Goal: Task Accomplishment & Management: Manage account settings

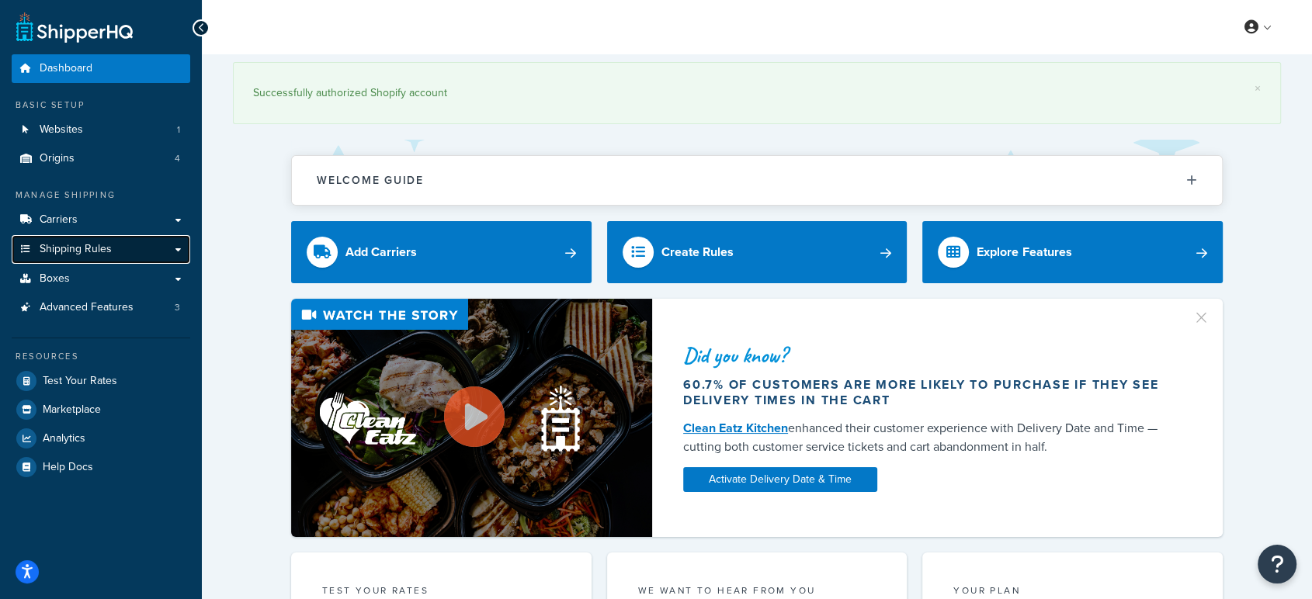
click at [96, 259] on link "Shipping Rules" at bounding box center [101, 249] width 179 height 29
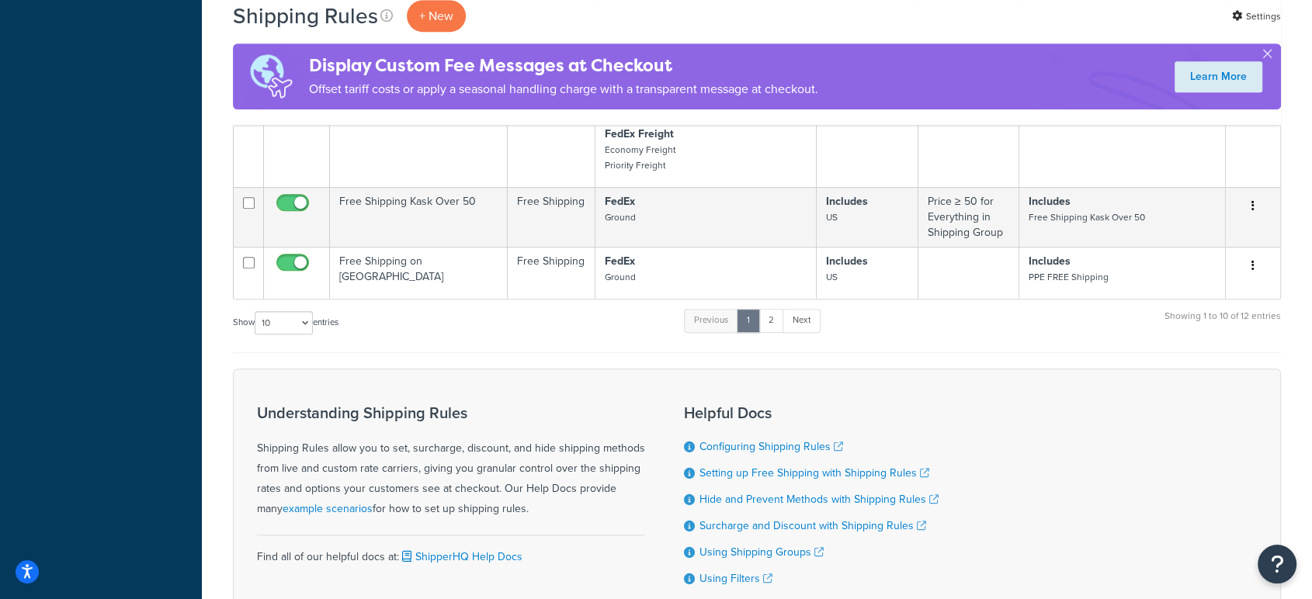
scroll to position [845, 0]
click at [776, 317] on link "2" at bounding box center [772, 317] width 26 height 23
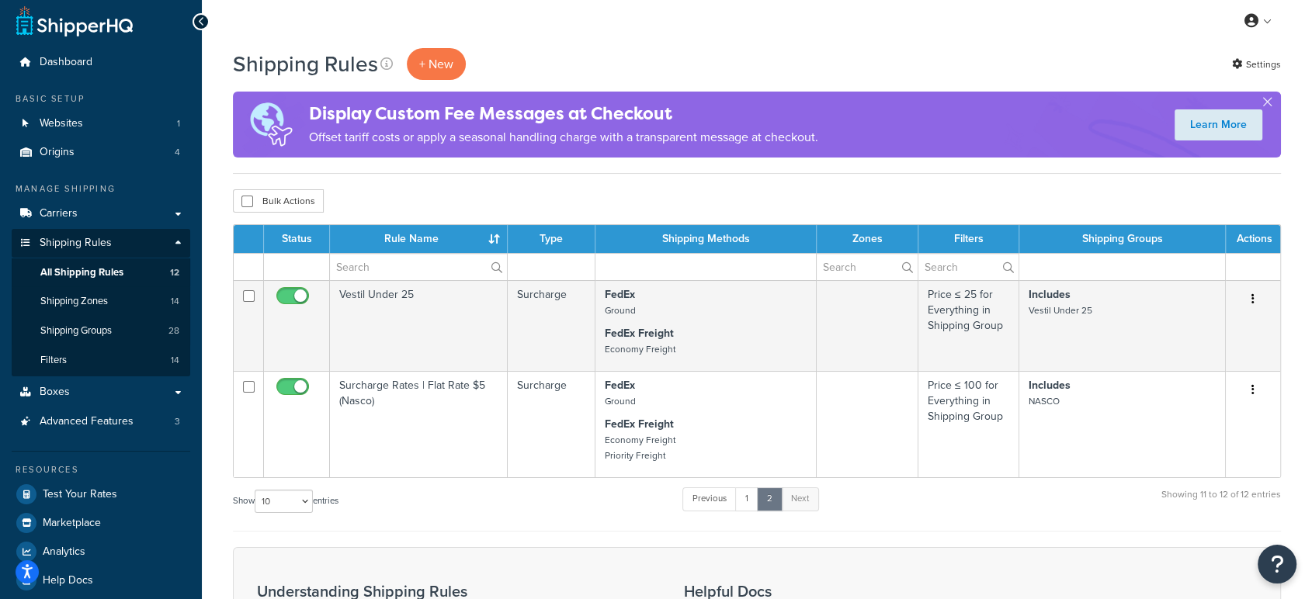
scroll to position [6, 0]
click at [748, 499] on link "1" at bounding box center [746, 499] width 23 height 23
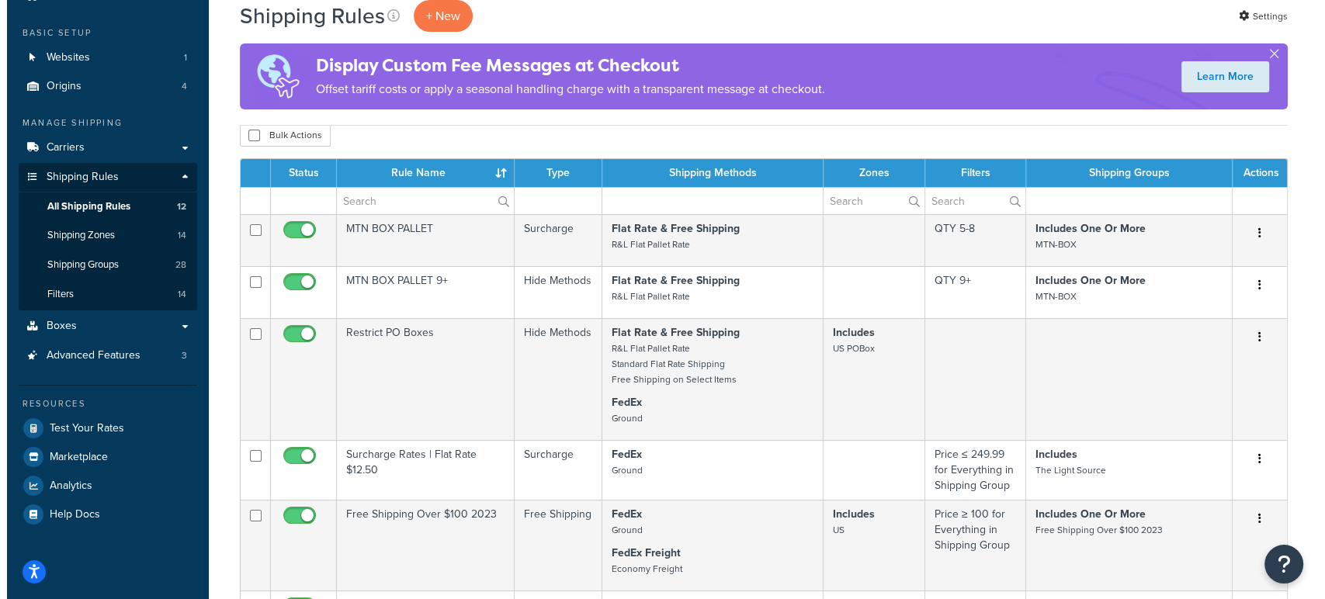
scroll to position [0, 0]
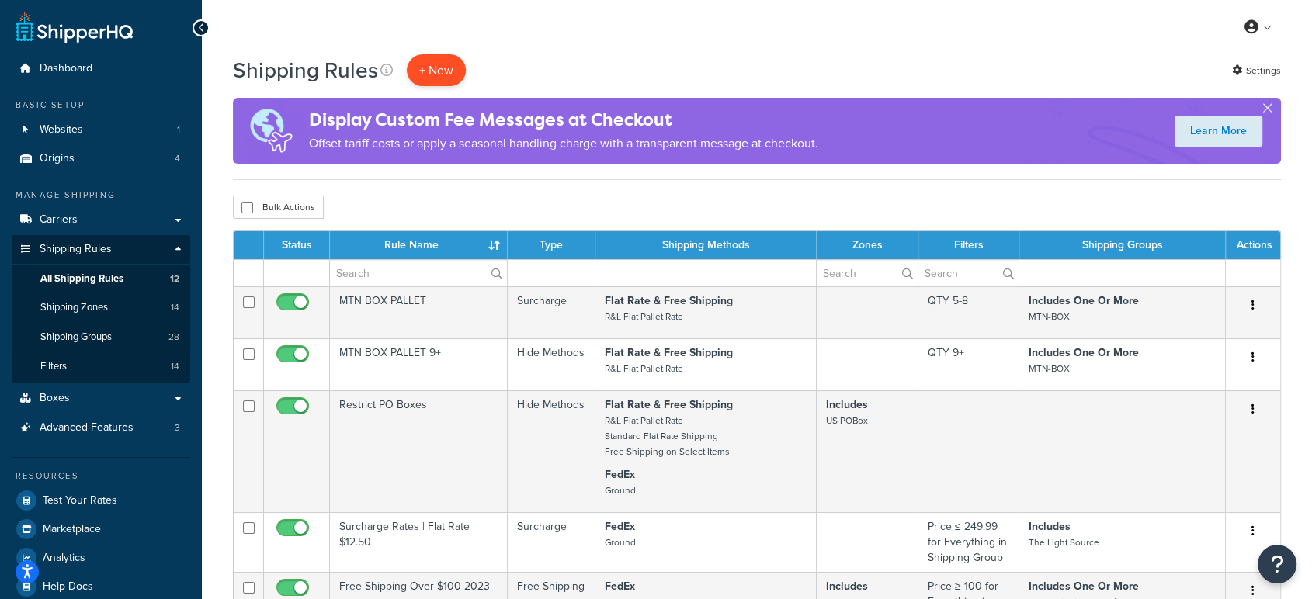
click at [426, 72] on p "+ New" at bounding box center [436, 70] width 59 height 32
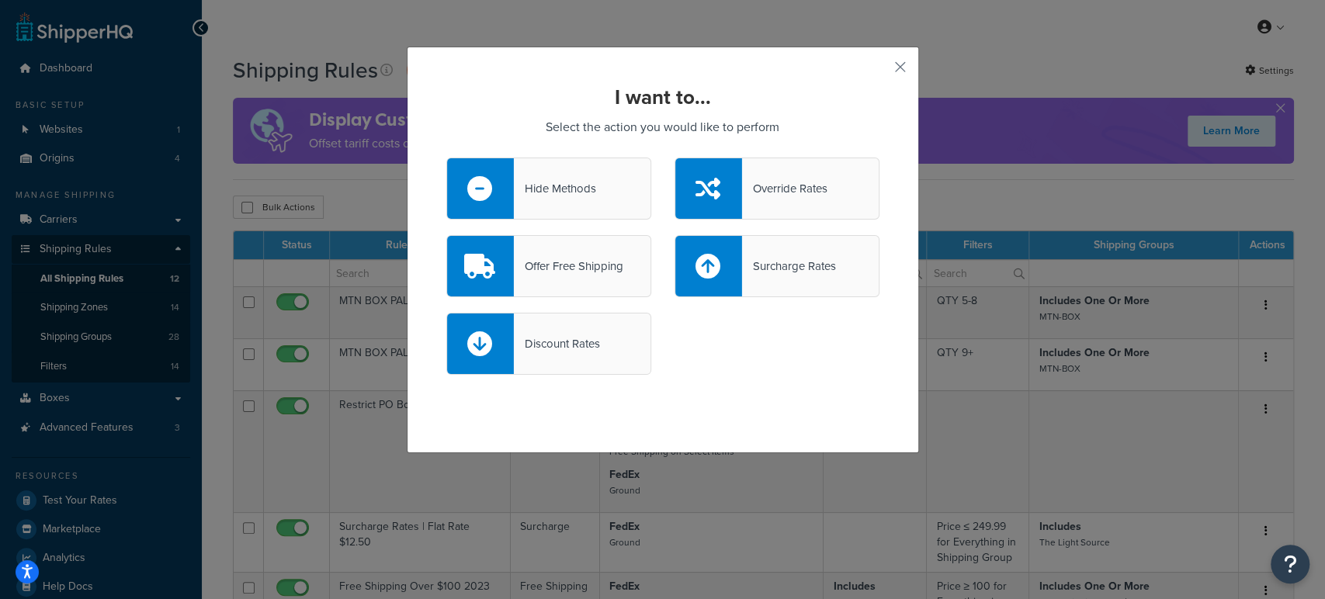
click at [544, 162] on div "Hide Methods" at bounding box center [548, 189] width 205 height 62
click at [0, 0] on input "Hide Methods" at bounding box center [0, 0] width 0 height 0
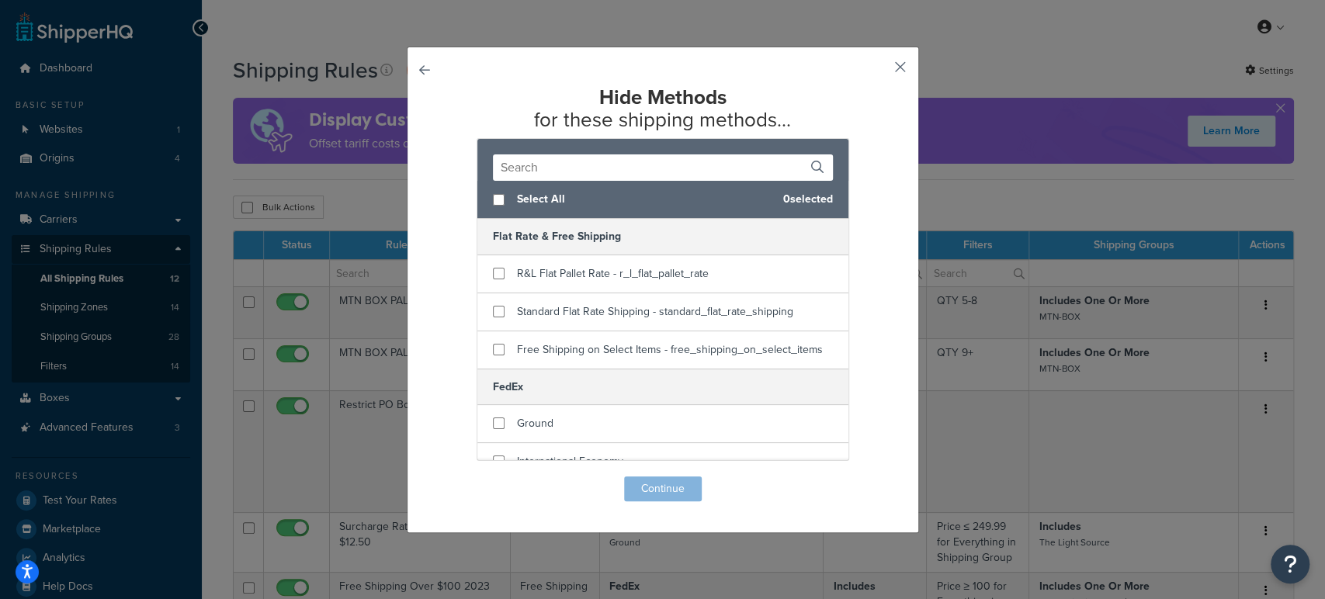
click at [880, 71] on button "button" at bounding box center [878, 73] width 4 height 4
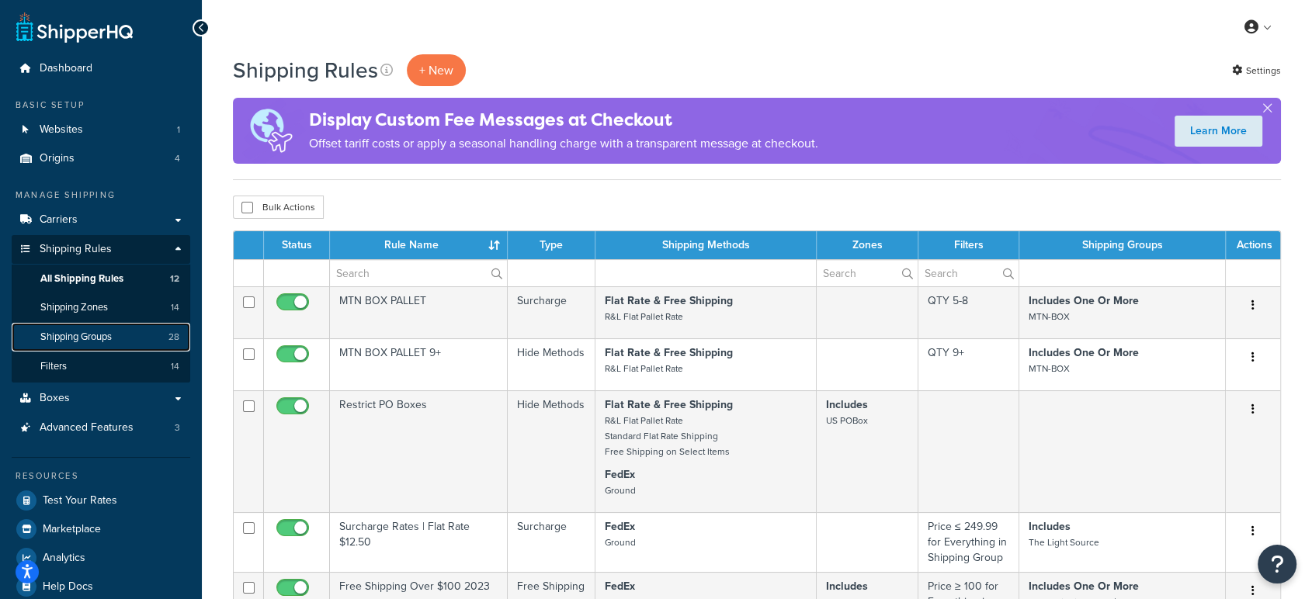
click at [80, 335] on span "Shipping Groups" at bounding box center [75, 337] width 71 height 13
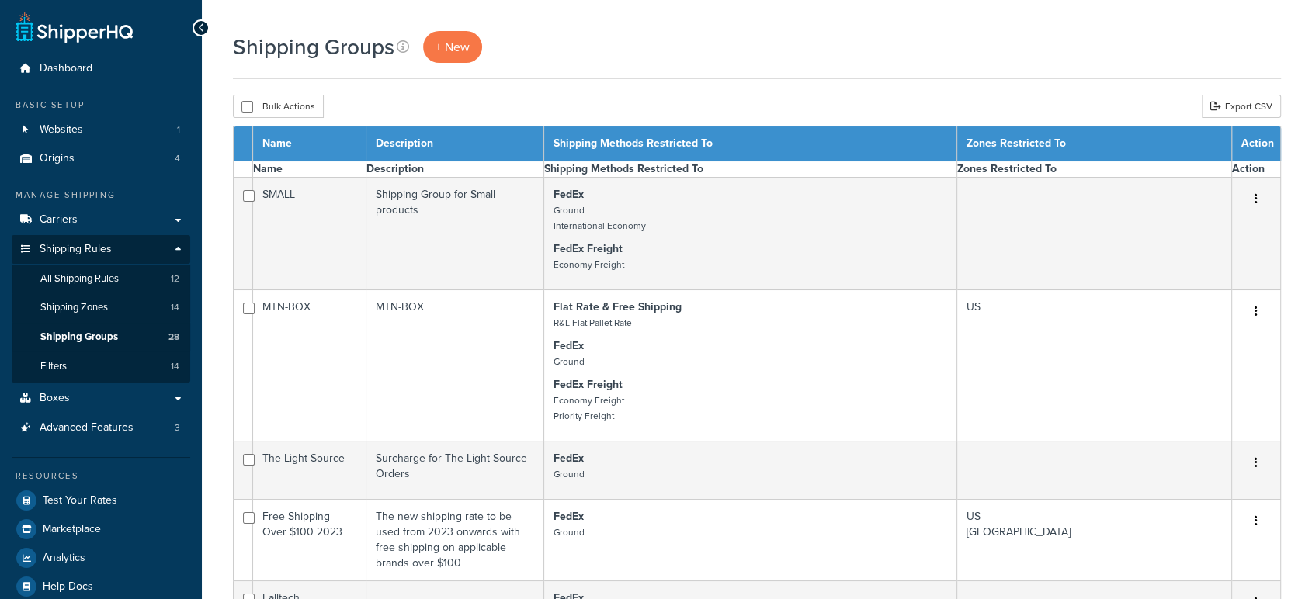
select select "15"
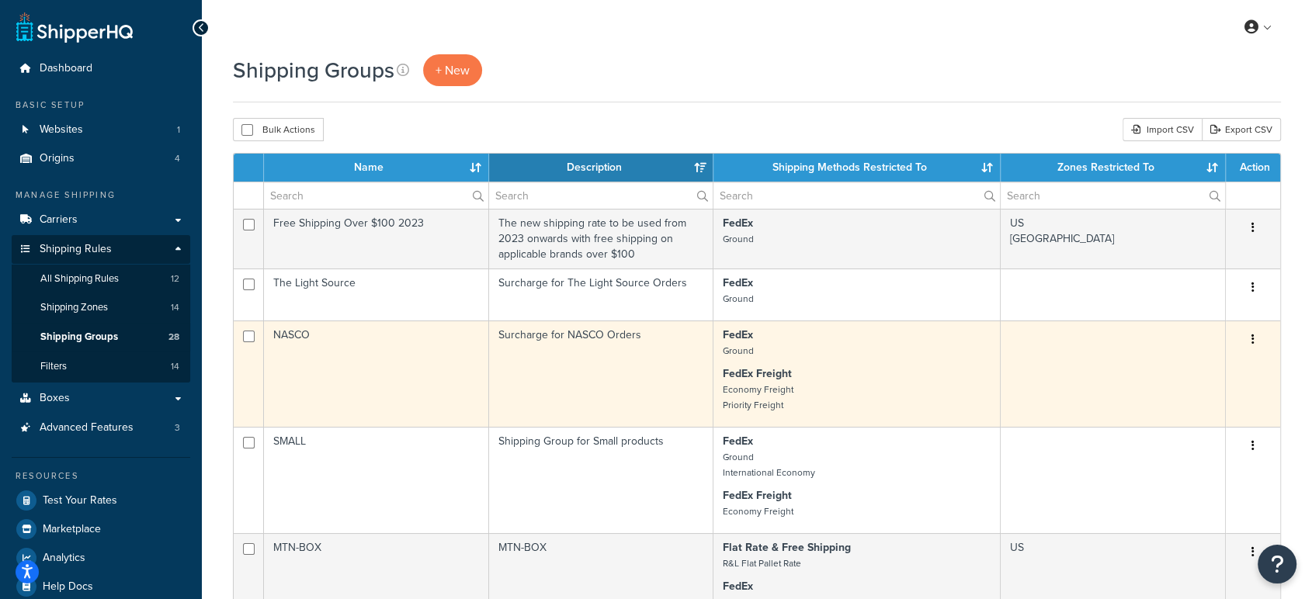
click at [307, 354] on td "NASCO" at bounding box center [376, 374] width 225 height 106
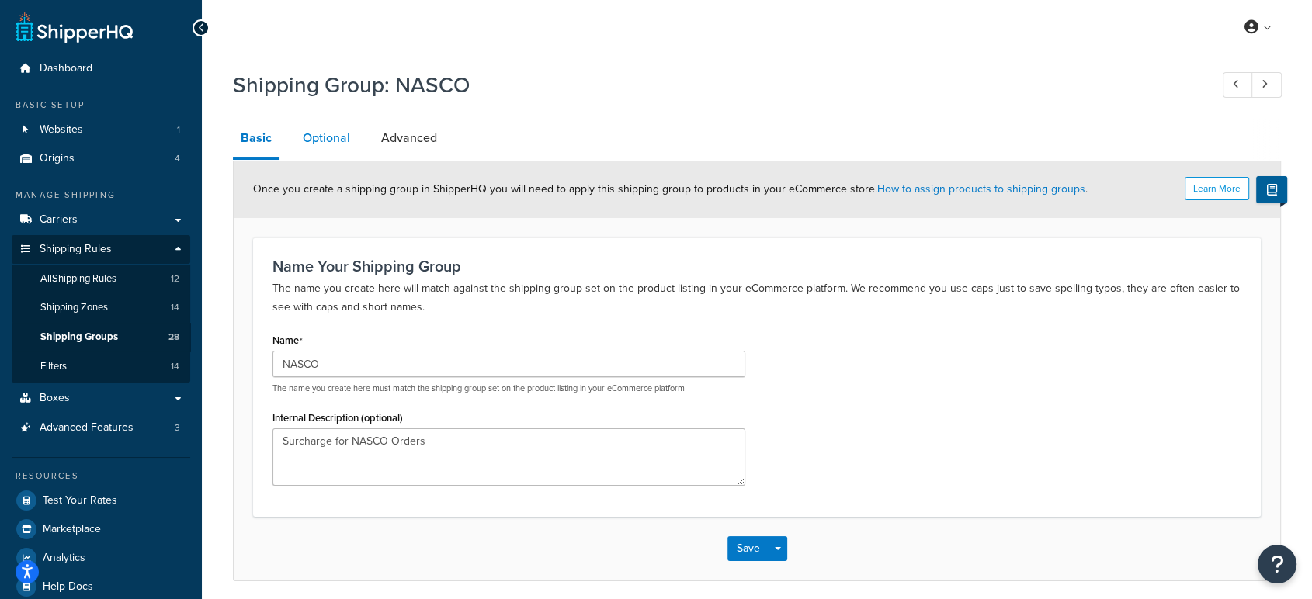
click at [327, 131] on link "Optional" at bounding box center [326, 138] width 63 height 37
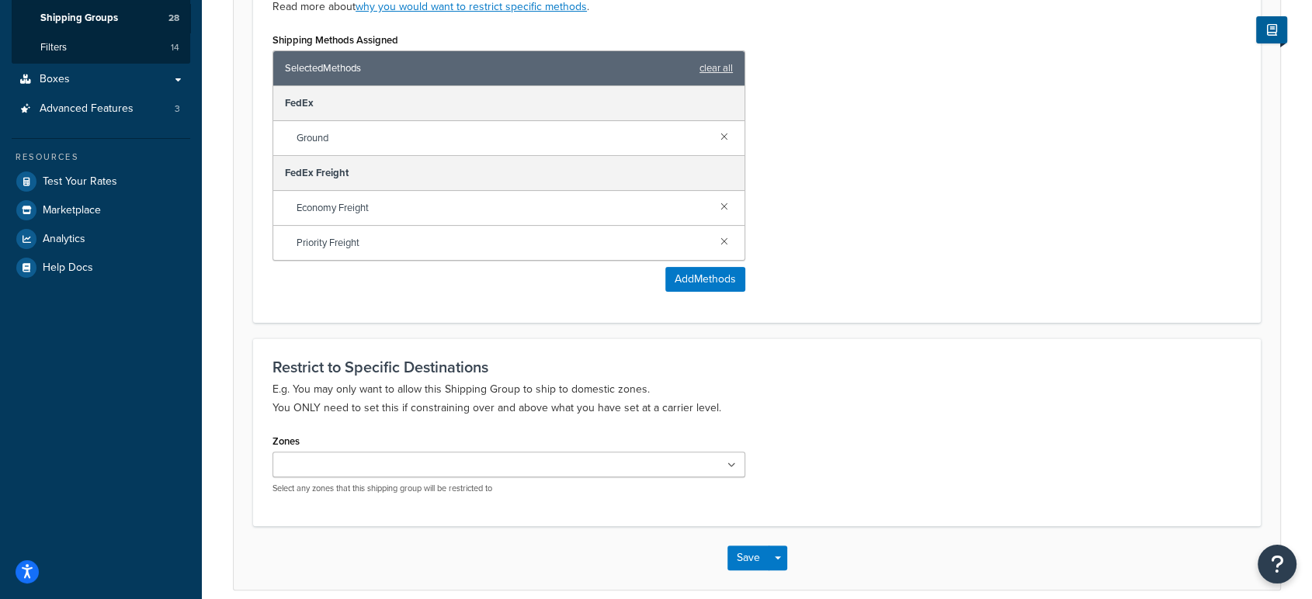
scroll to position [386, 0]
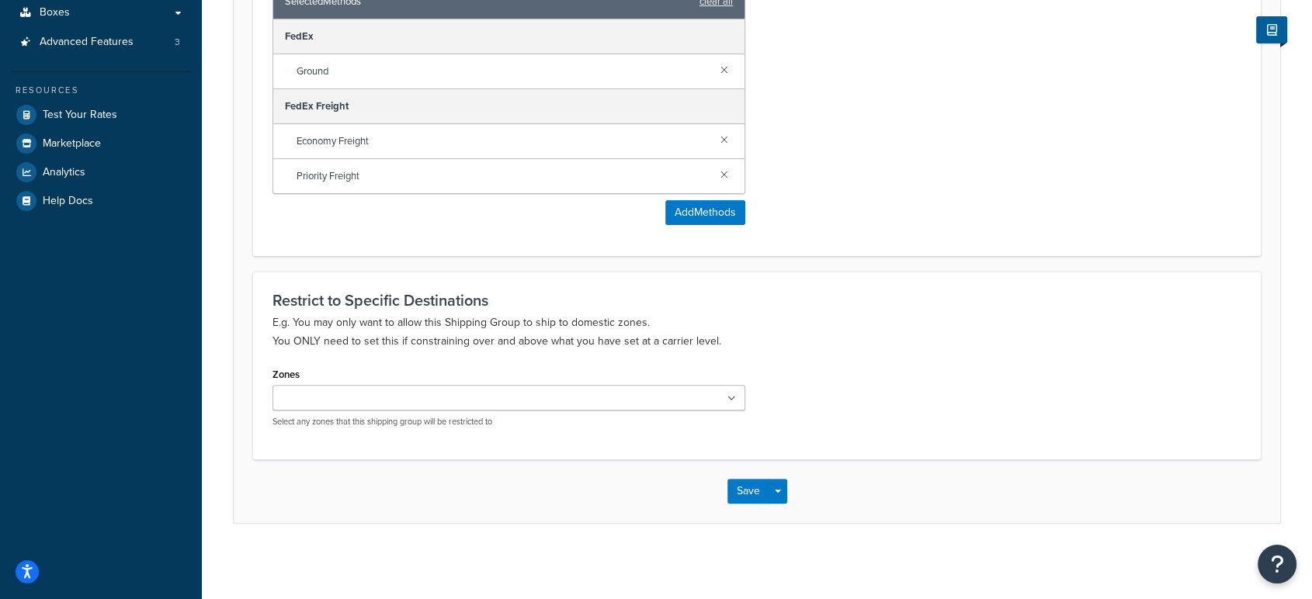
click at [353, 399] on input "Zones" at bounding box center [345, 399] width 137 height 17
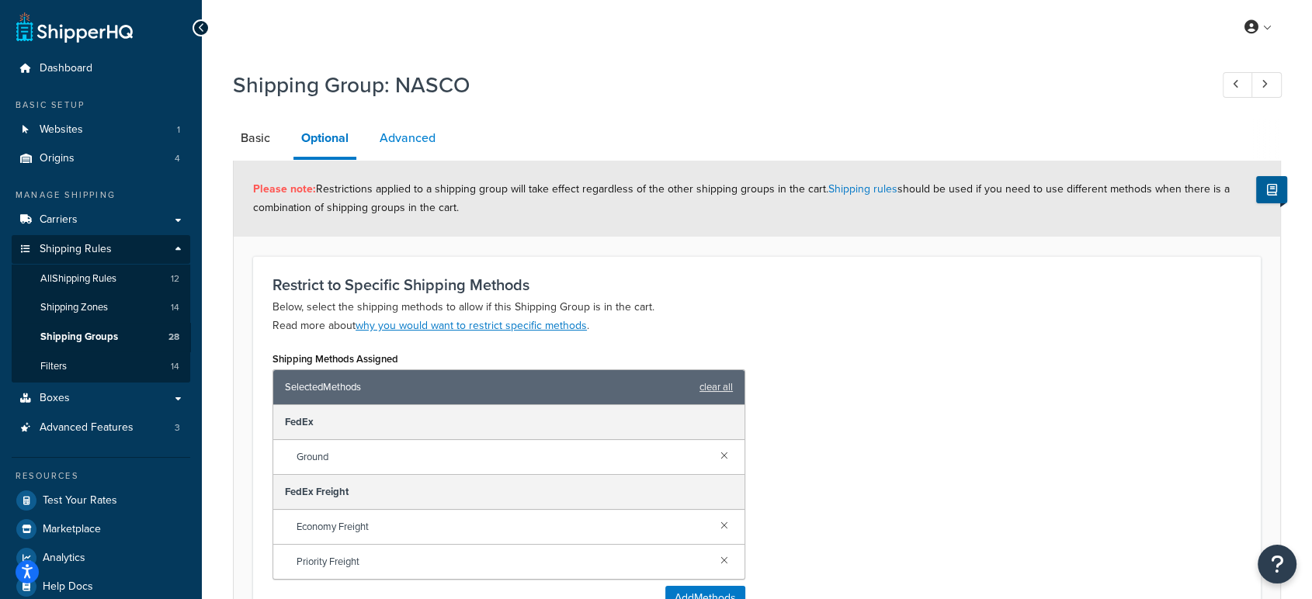
click at [416, 138] on link "Advanced" at bounding box center [407, 138] width 71 height 37
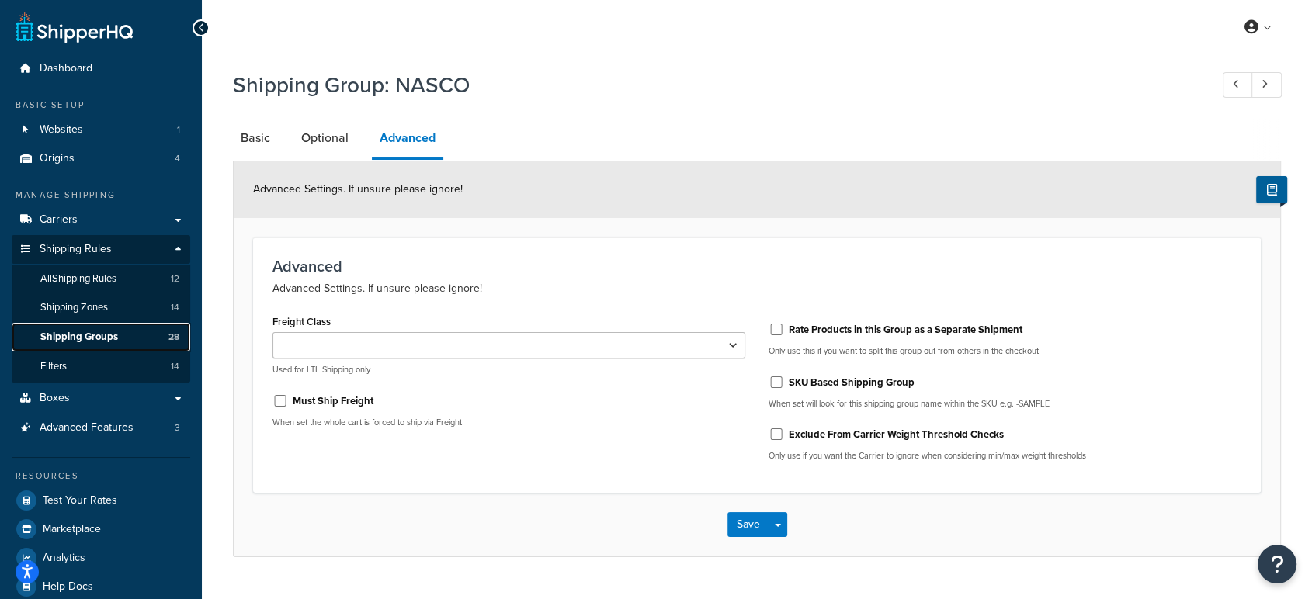
click at [93, 339] on span "Shipping Groups" at bounding box center [79, 337] width 78 height 13
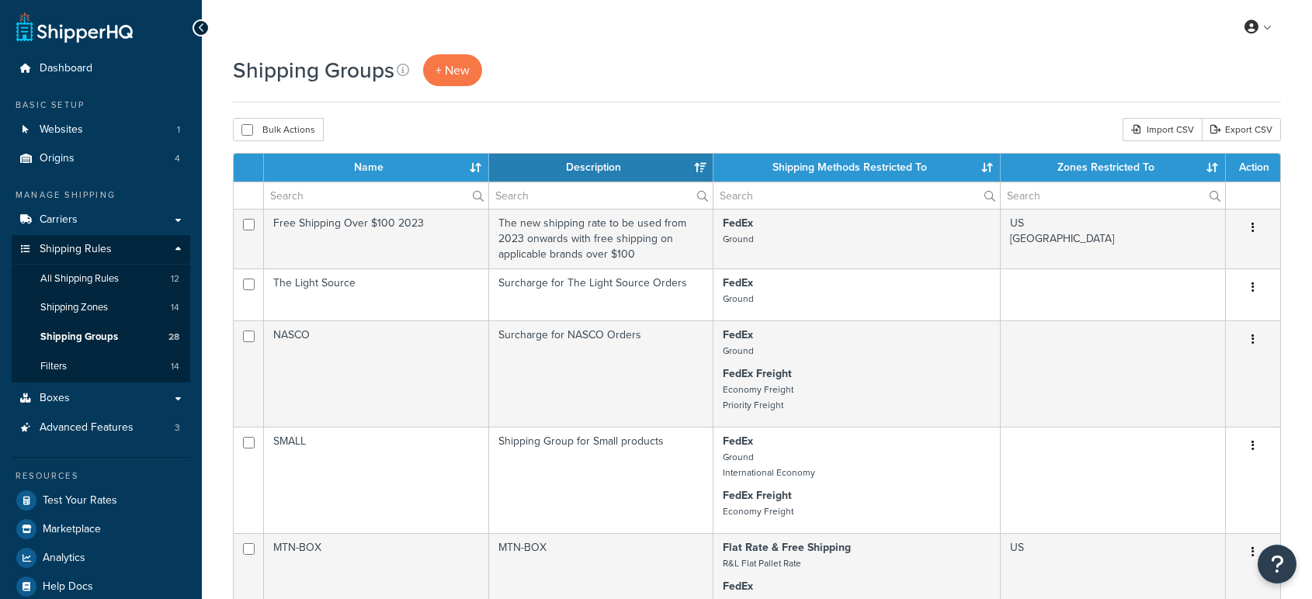
select select "15"
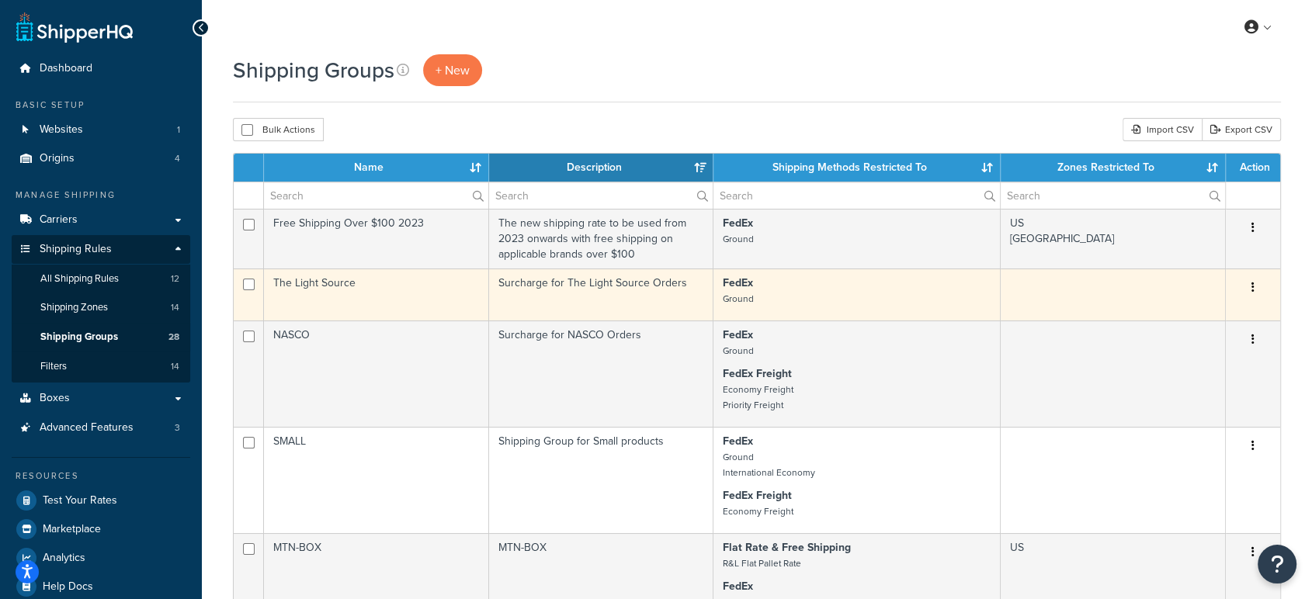
click at [331, 292] on td "The Light Source" at bounding box center [376, 295] width 225 height 52
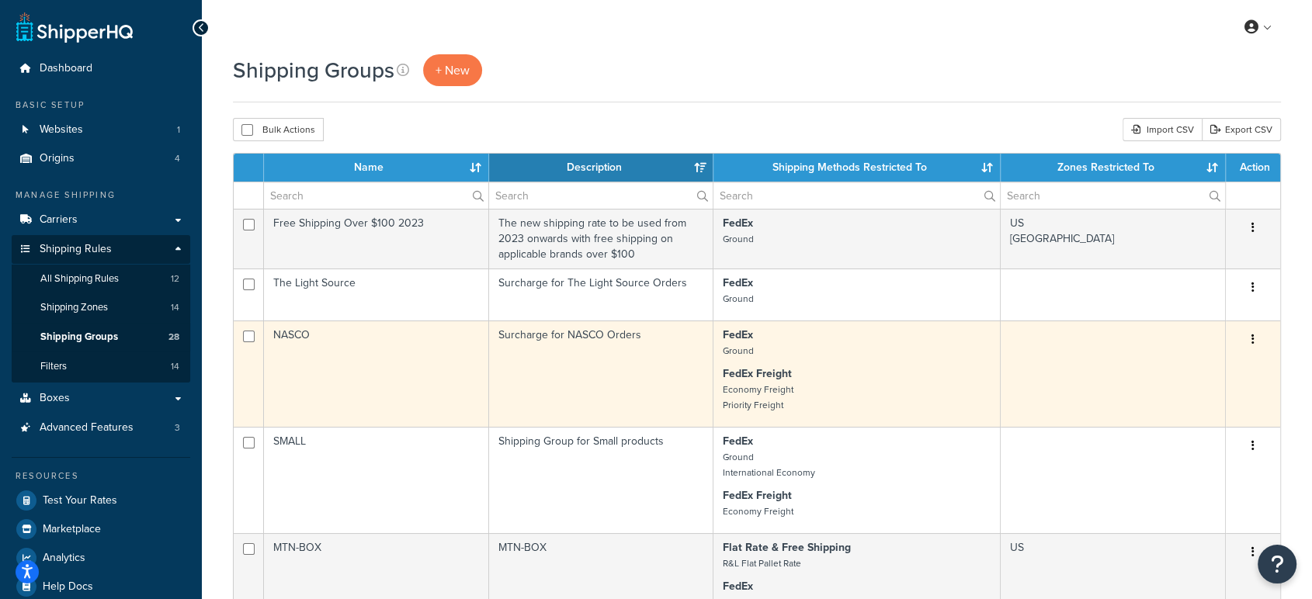
click at [319, 345] on td "NASCO" at bounding box center [376, 374] width 225 height 106
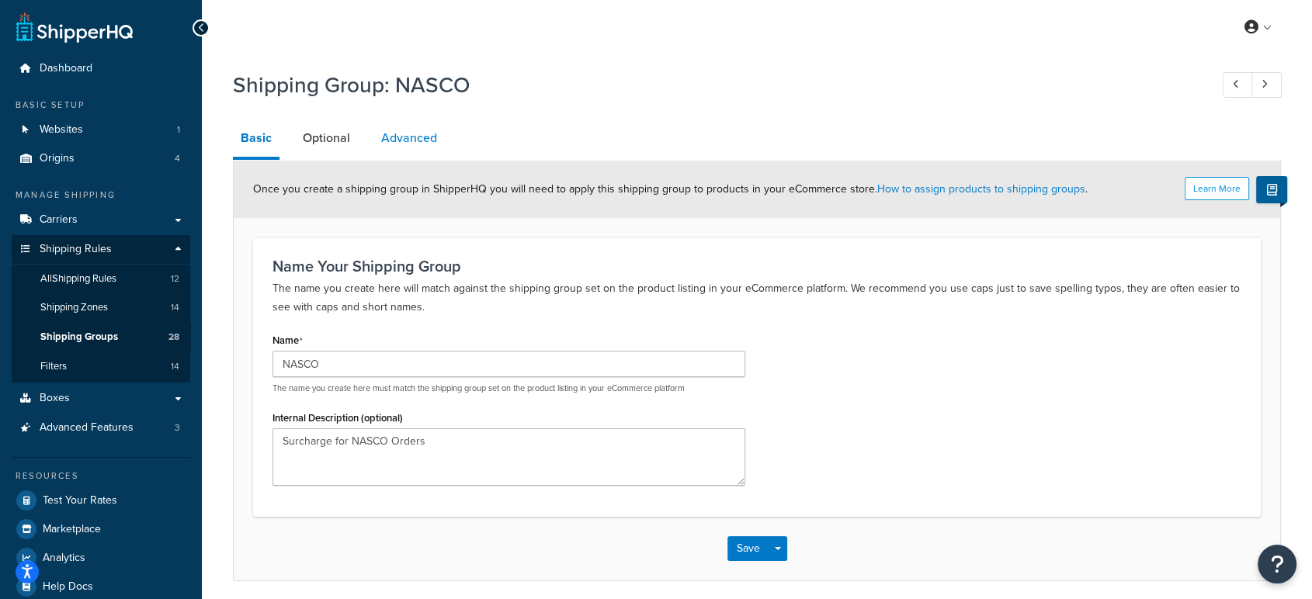
click at [409, 137] on link "Advanced" at bounding box center [408, 138] width 71 height 37
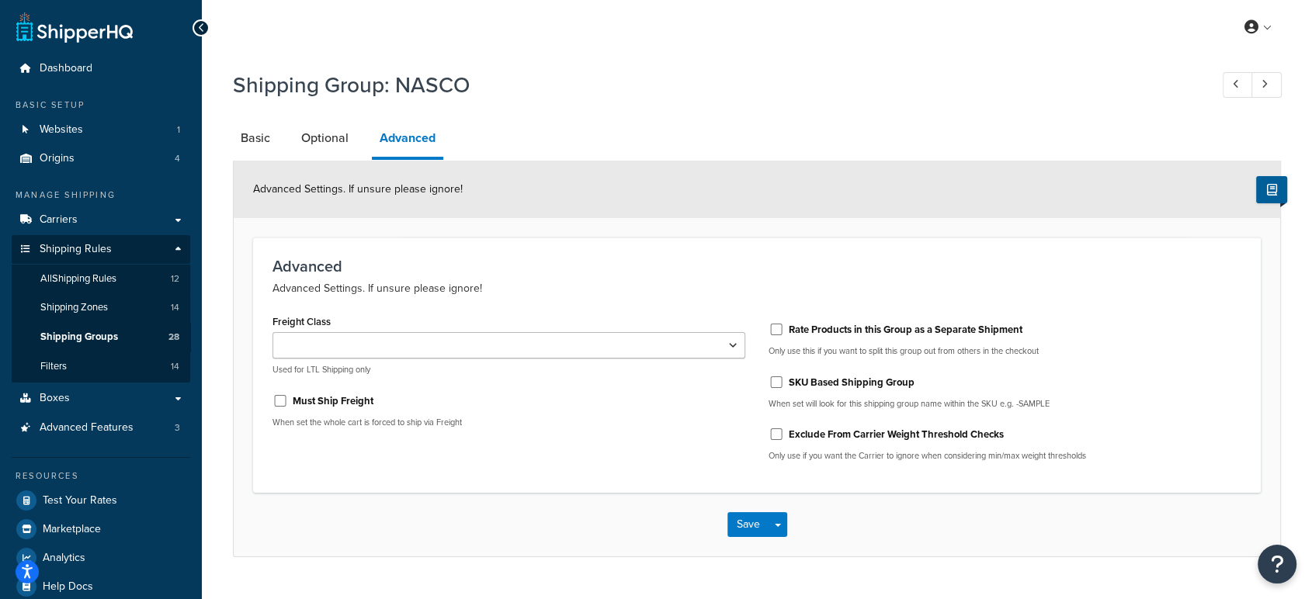
scroll to position [36, 0]
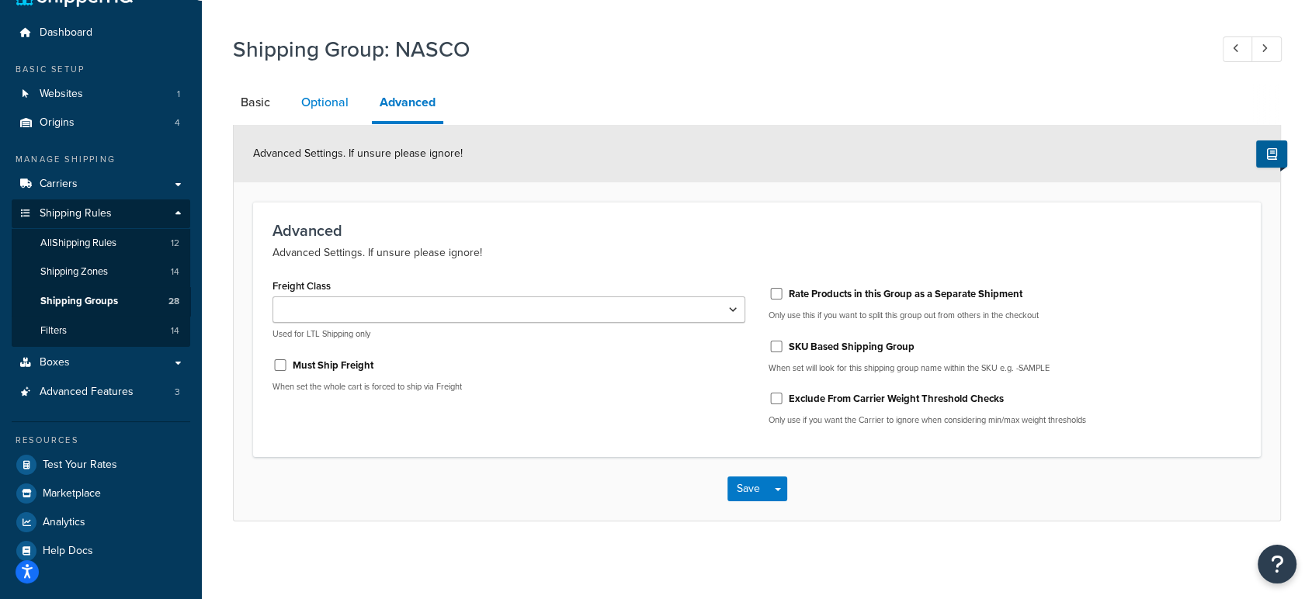
click at [321, 102] on link "Optional" at bounding box center [324, 102] width 63 height 37
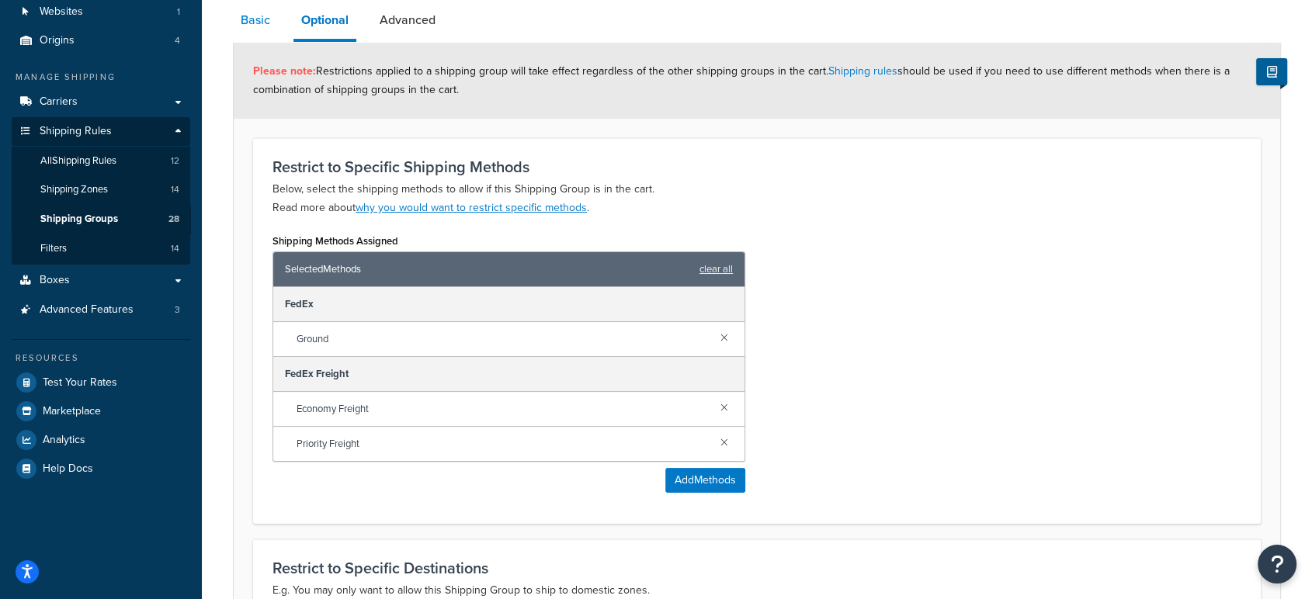
click at [261, 34] on link "Basic" at bounding box center [255, 20] width 45 height 37
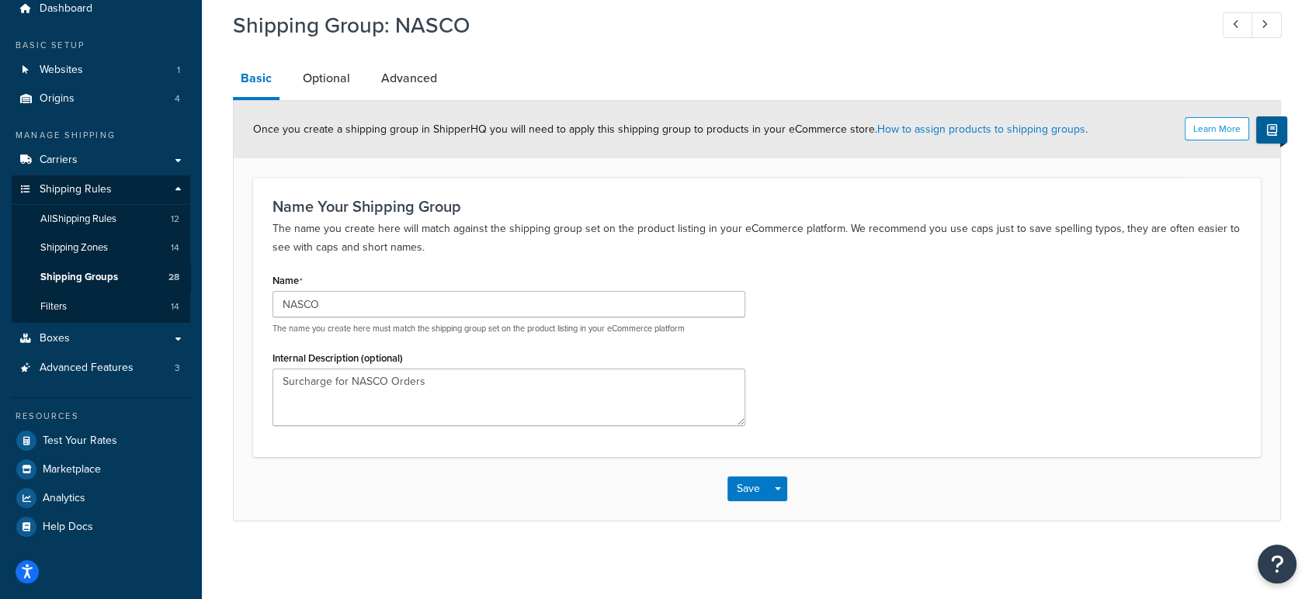
scroll to position [59, 0]
click at [89, 280] on span "Shipping Groups" at bounding box center [79, 278] width 78 height 13
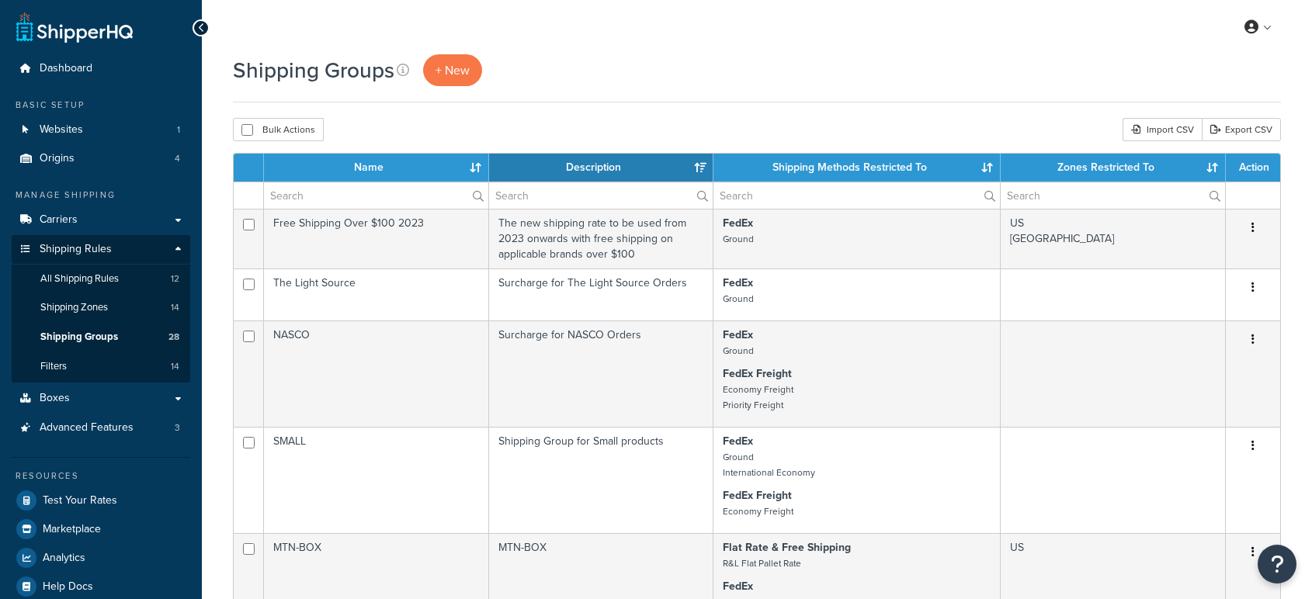
select select "15"
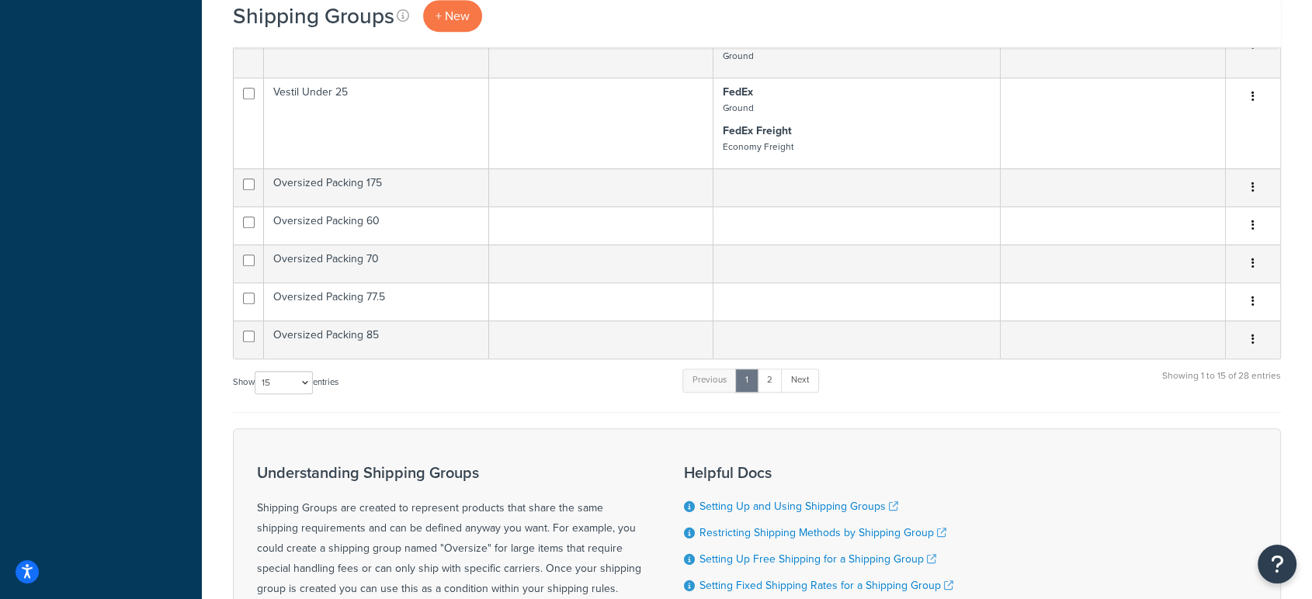
scroll to position [911, 0]
click at [772, 373] on link "2" at bounding box center [770, 378] width 26 height 23
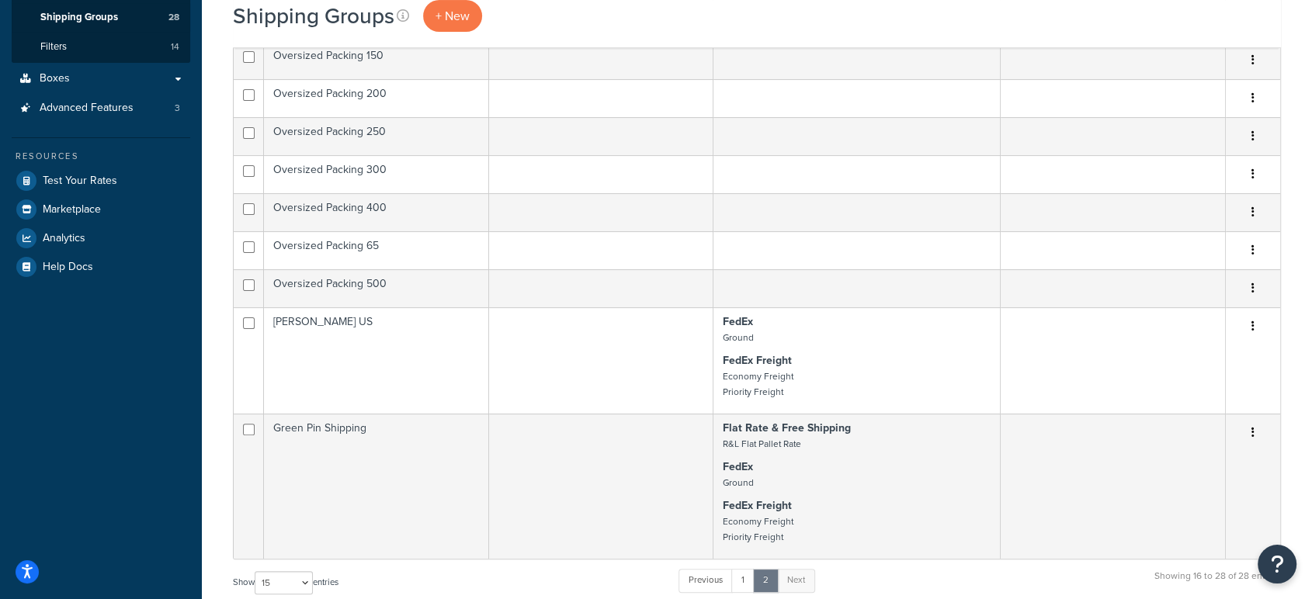
scroll to position [323, 0]
click at [746, 576] on link "1" at bounding box center [742, 577] width 23 height 23
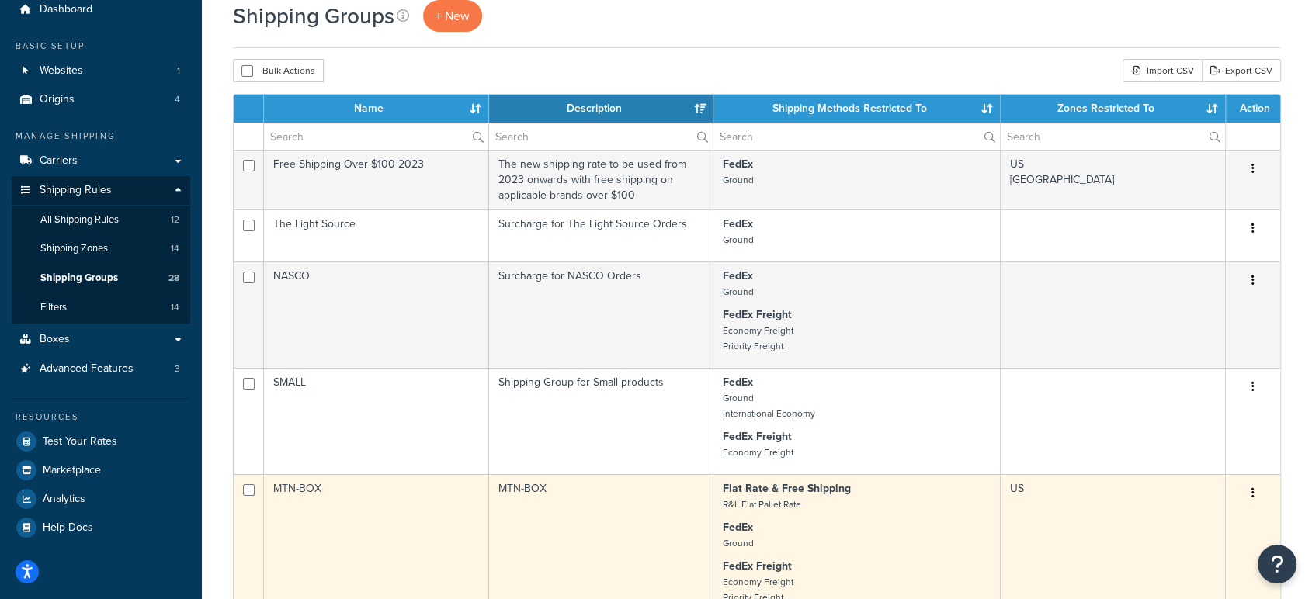
scroll to position [58, 0]
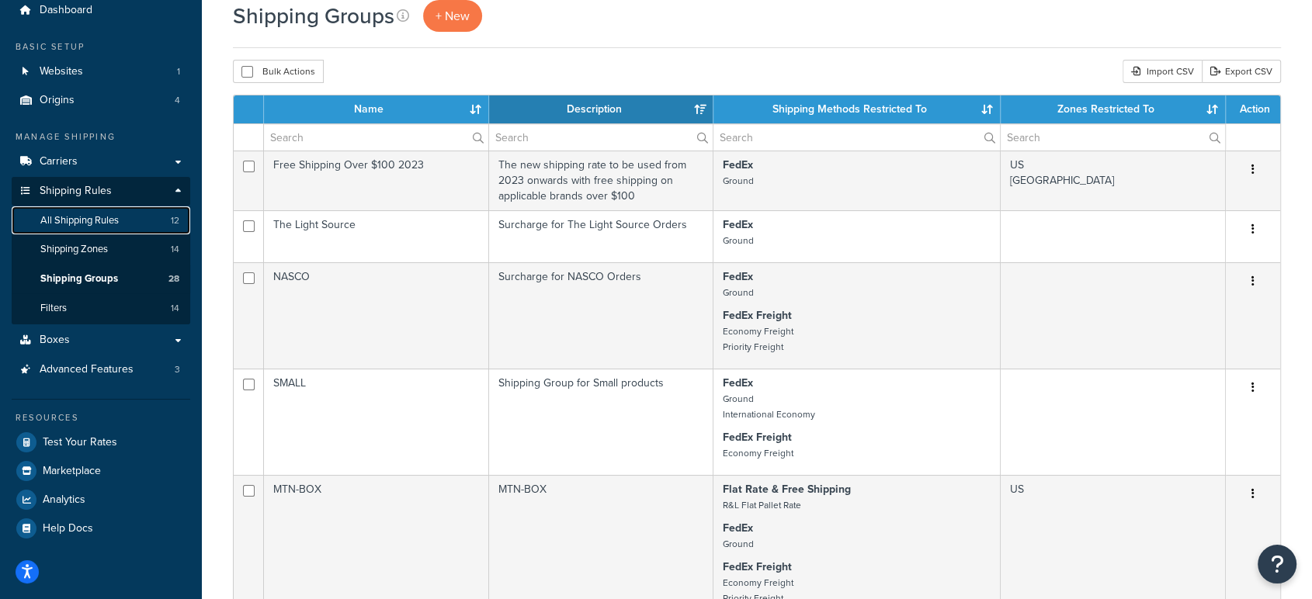
click at [92, 217] on span "All Shipping Rules" at bounding box center [79, 220] width 78 height 13
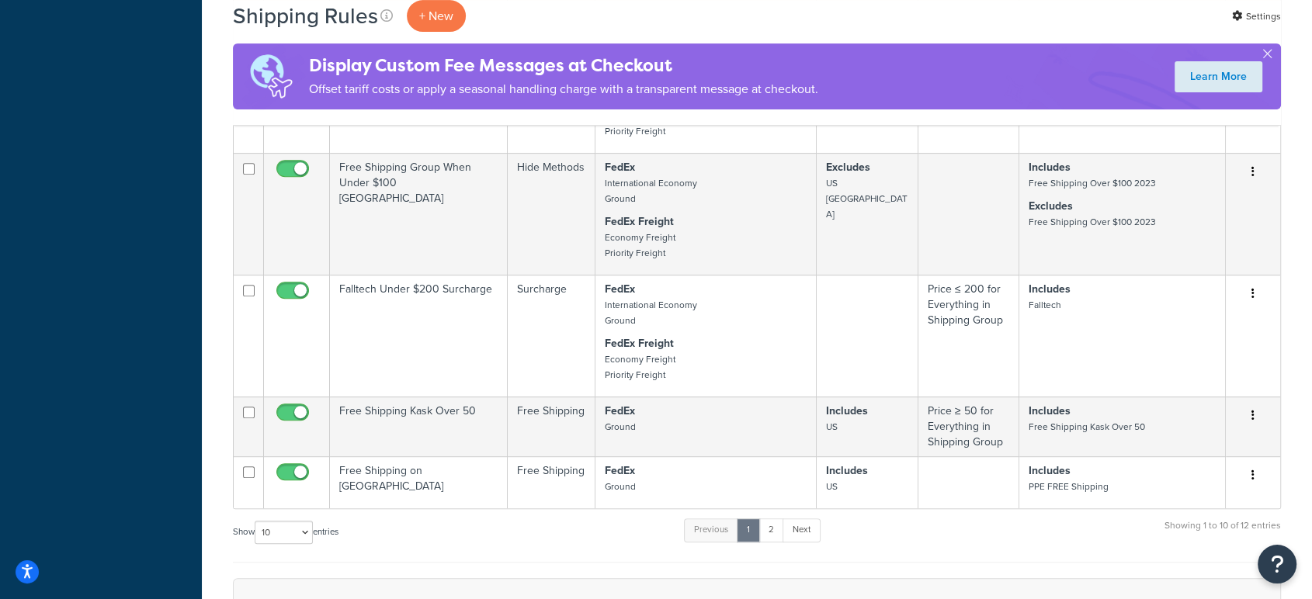
scroll to position [641, 0]
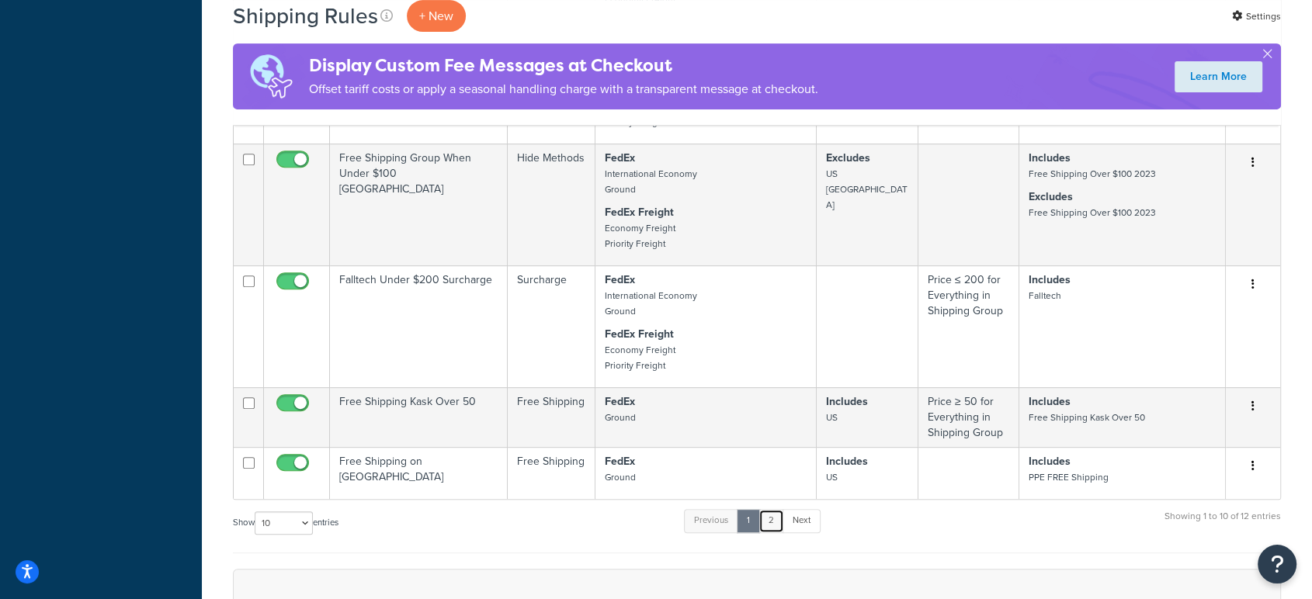
click at [766, 521] on link "2" at bounding box center [772, 520] width 26 height 23
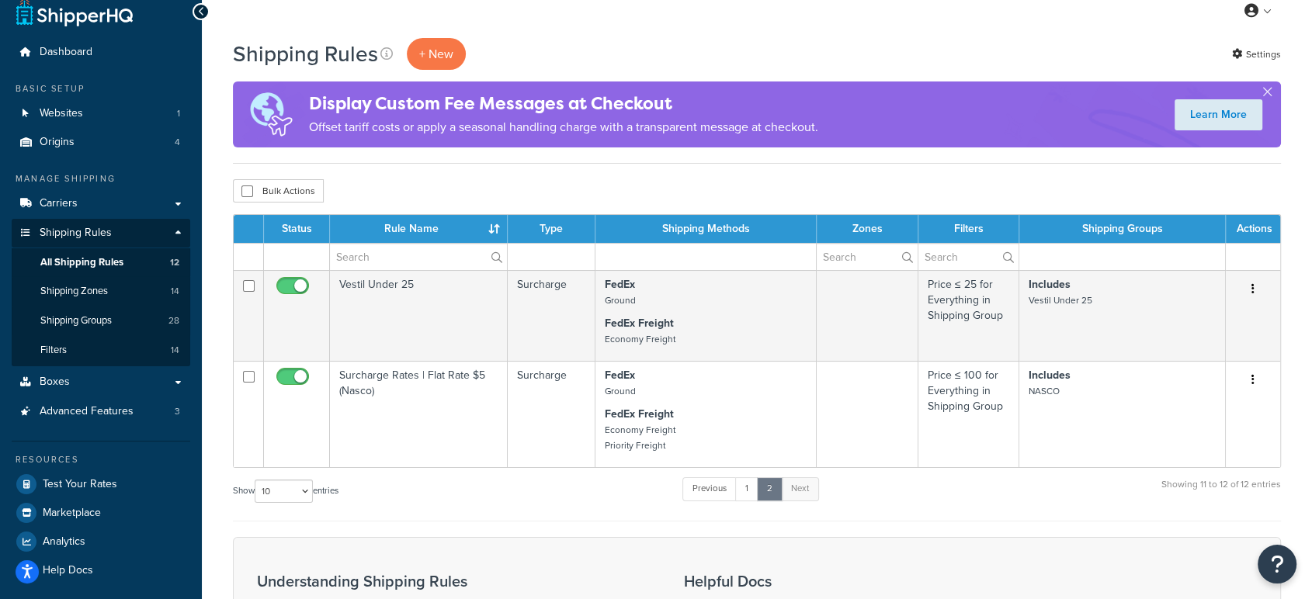
scroll to position [16, 0]
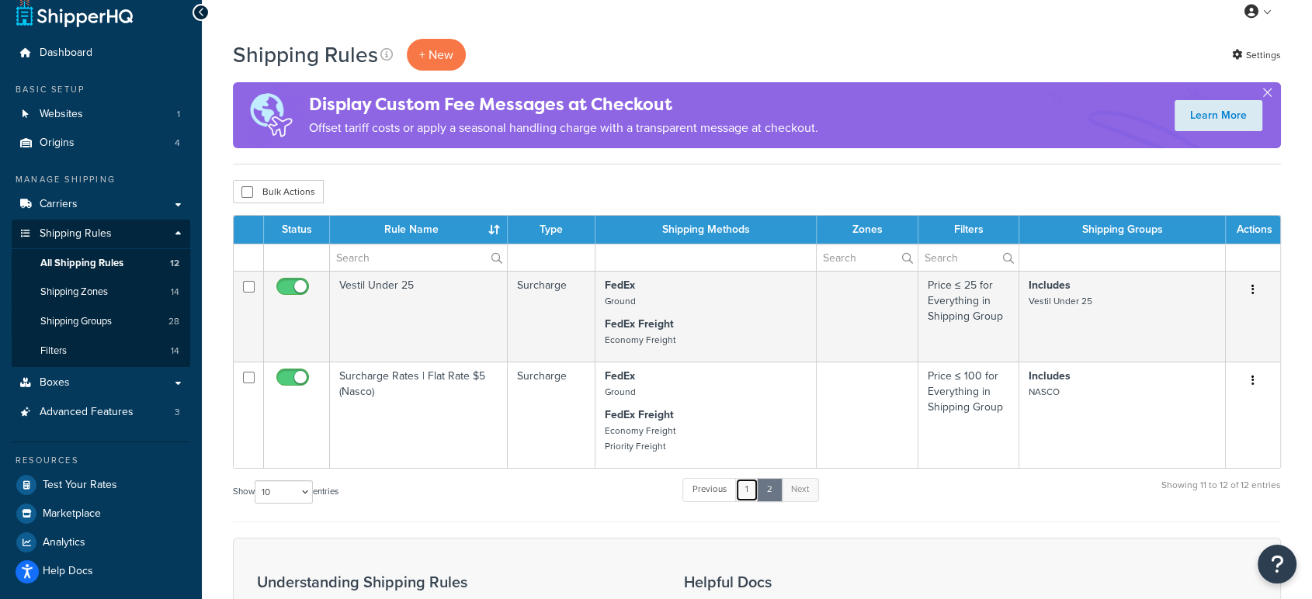
click at [747, 487] on link "1" at bounding box center [746, 489] width 23 height 23
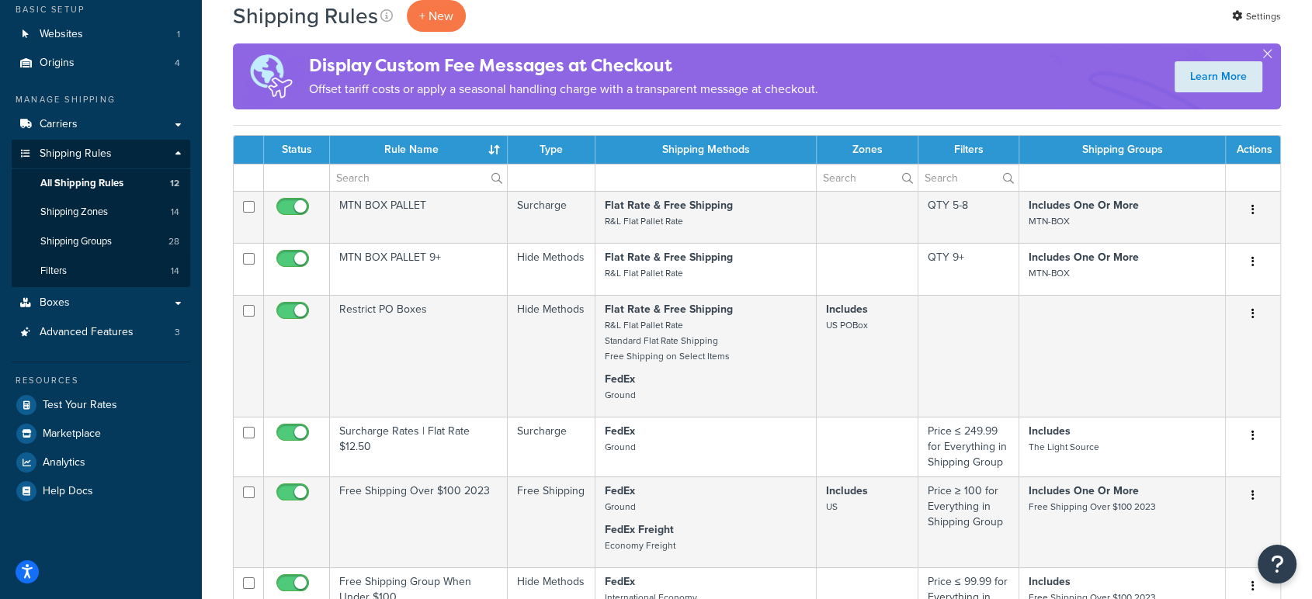
scroll to position [0, 0]
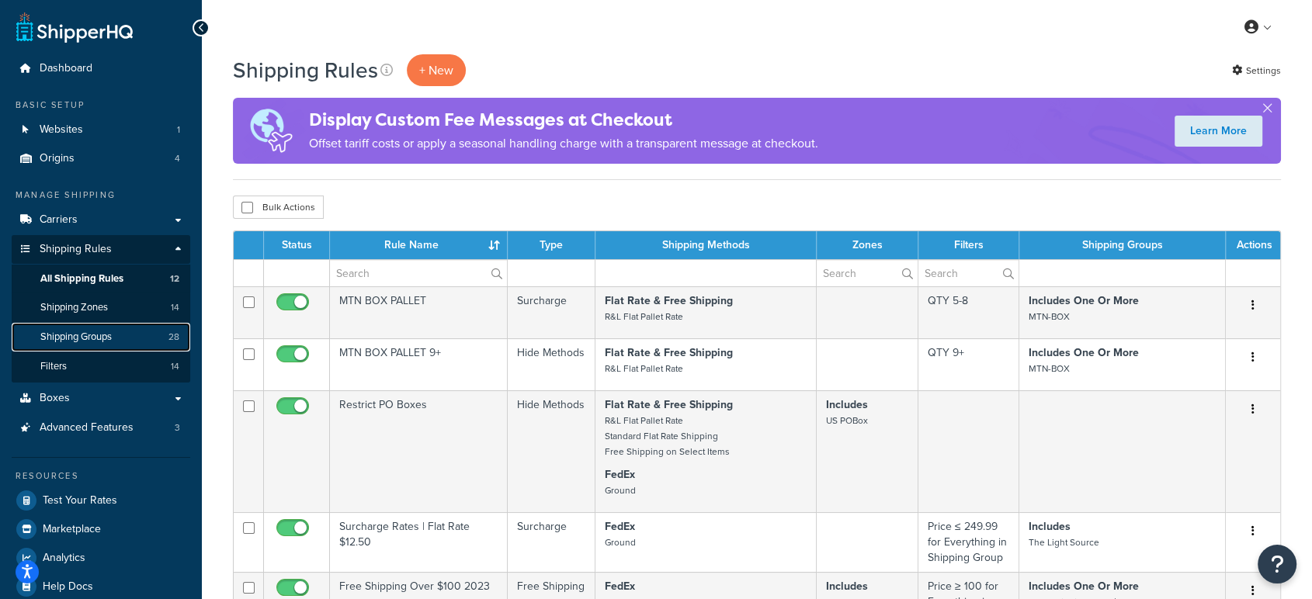
click at [78, 338] on span "Shipping Groups" at bounding box center [75, 337] width 71 height 13
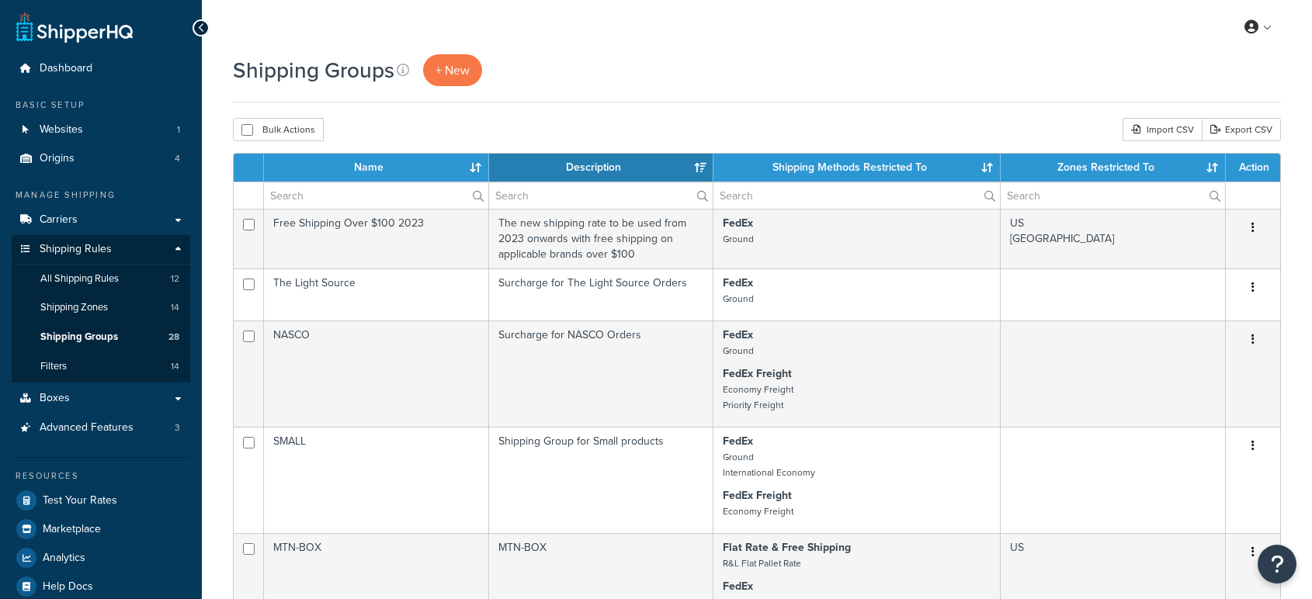
select select "15"
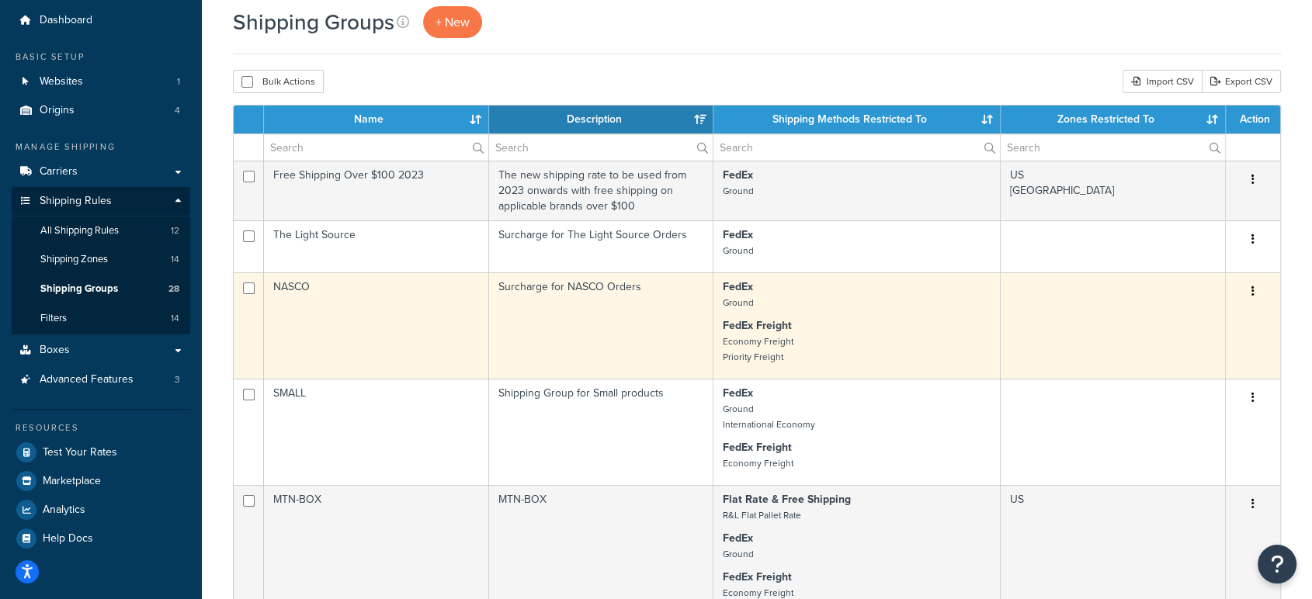
scroll to position [55, 0]
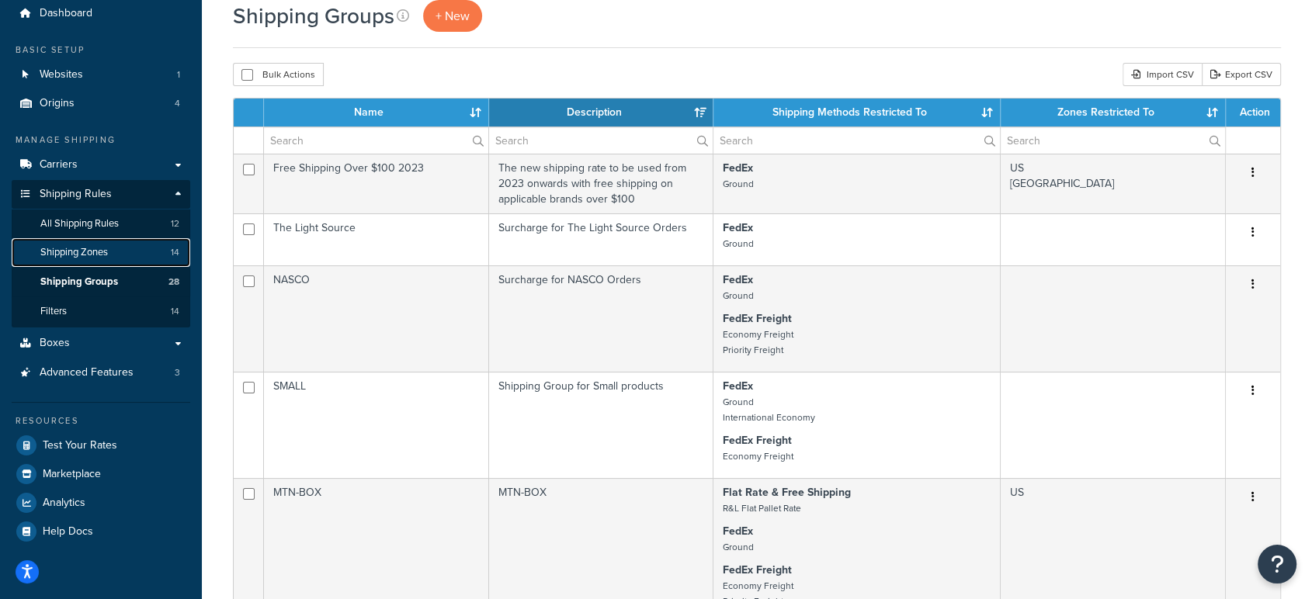
click at [95, 246] on span "Shipping Zones" at bounding box center [74, 252] width 68 height 13
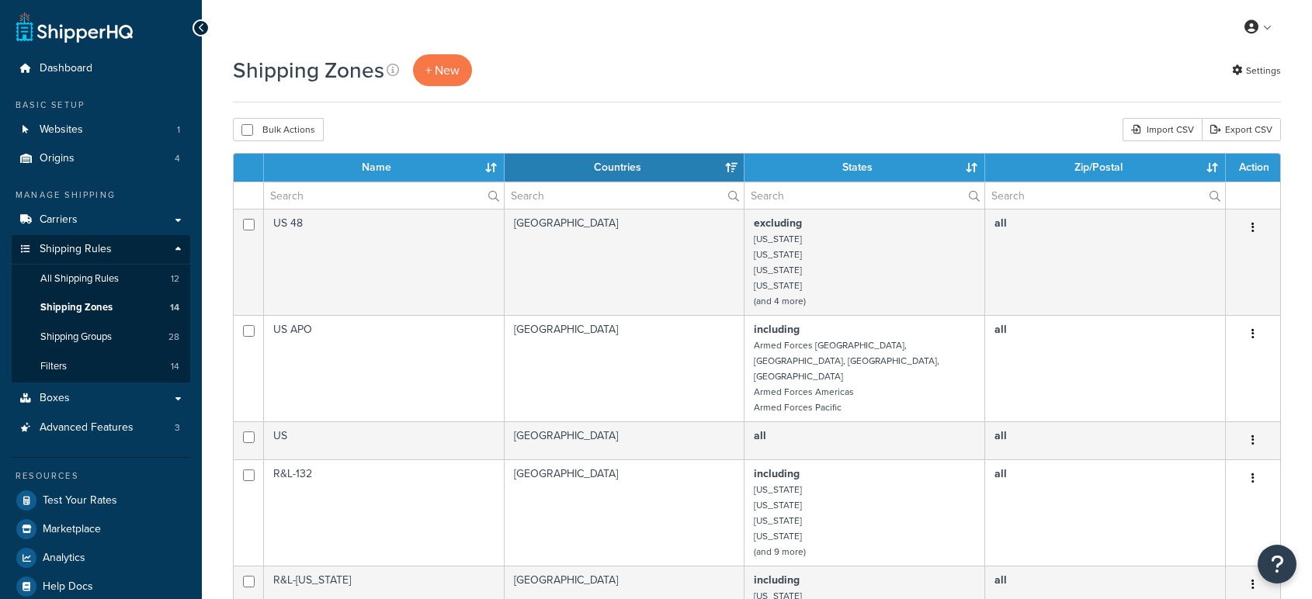
select select "15"
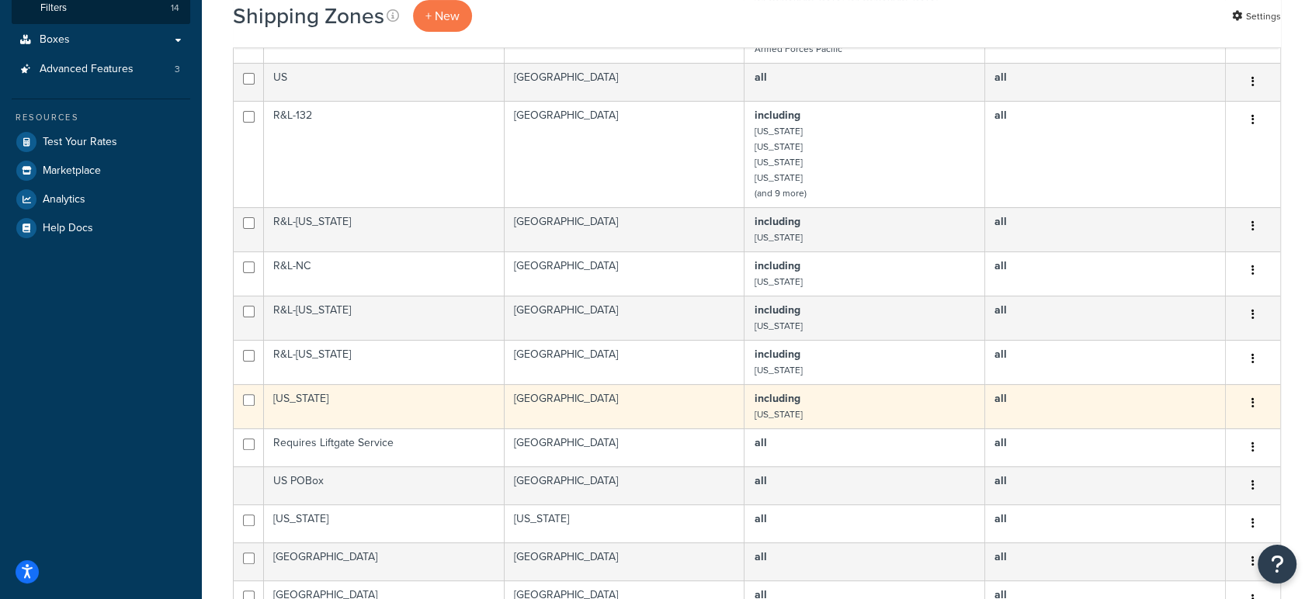
scroll to position [366, 0]
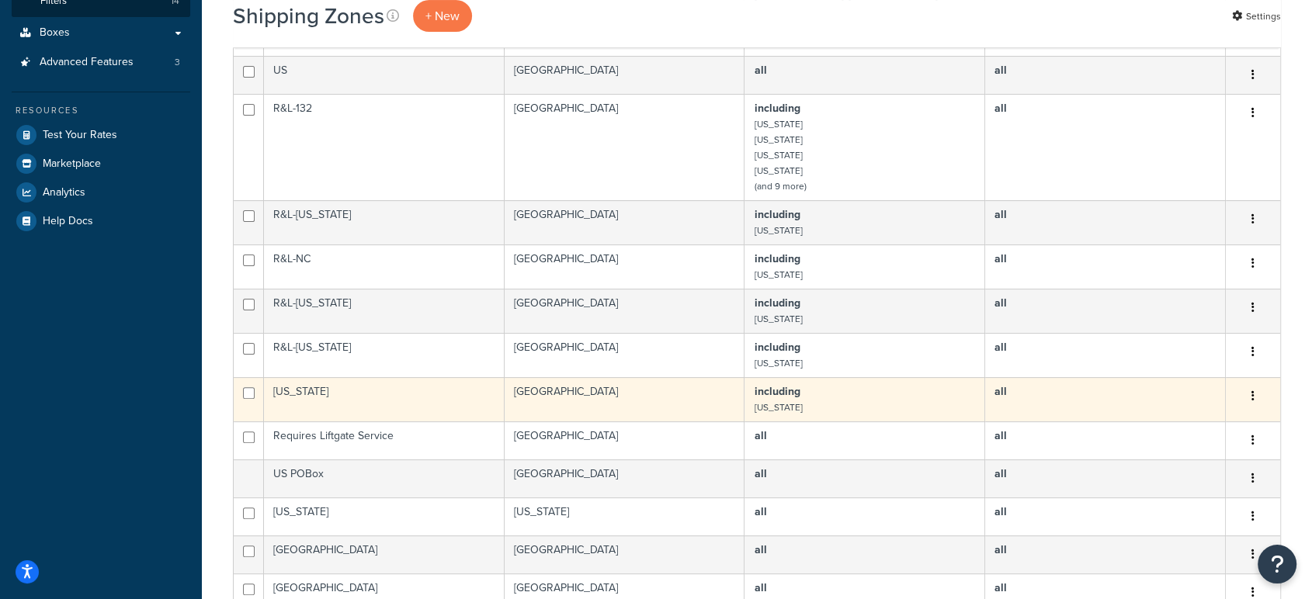
click at [331, 377] on td "Hawaii" at bounding box center [384, 399] width 241 height 44
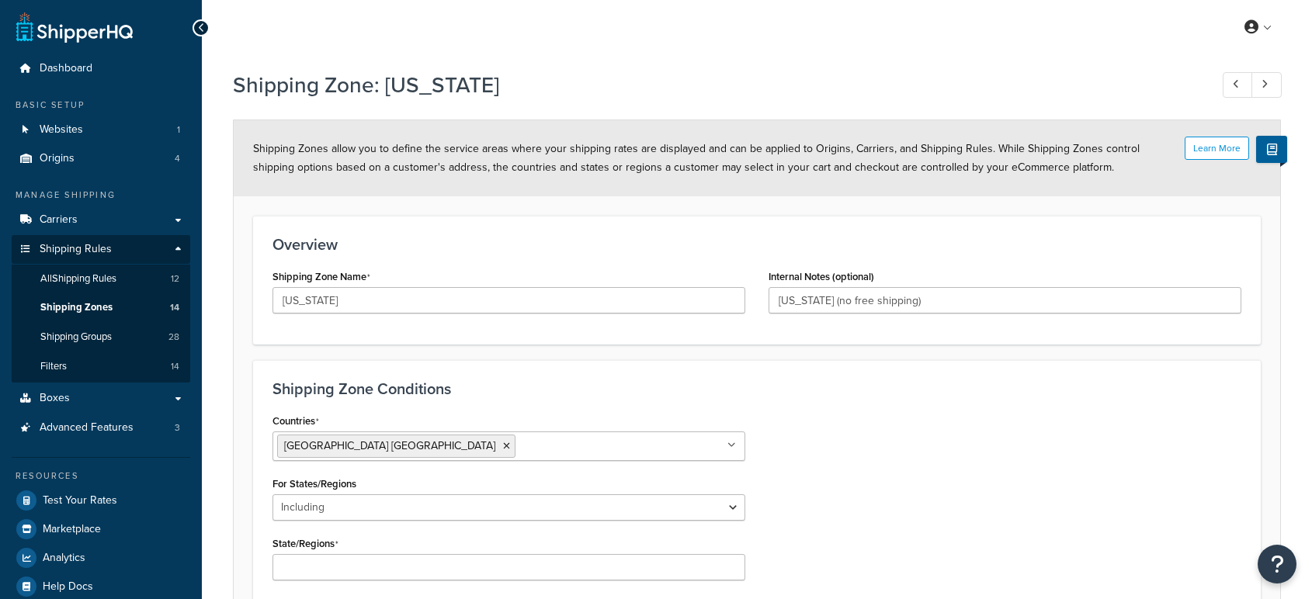
select select "including"
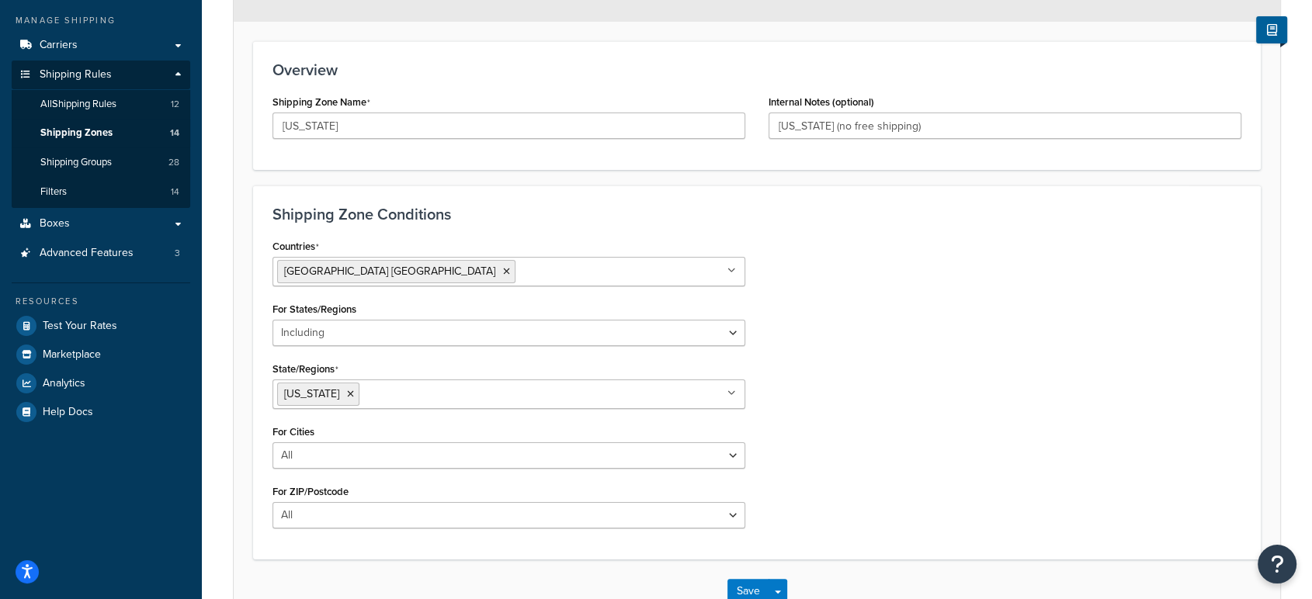
scroll to position [175, 0]
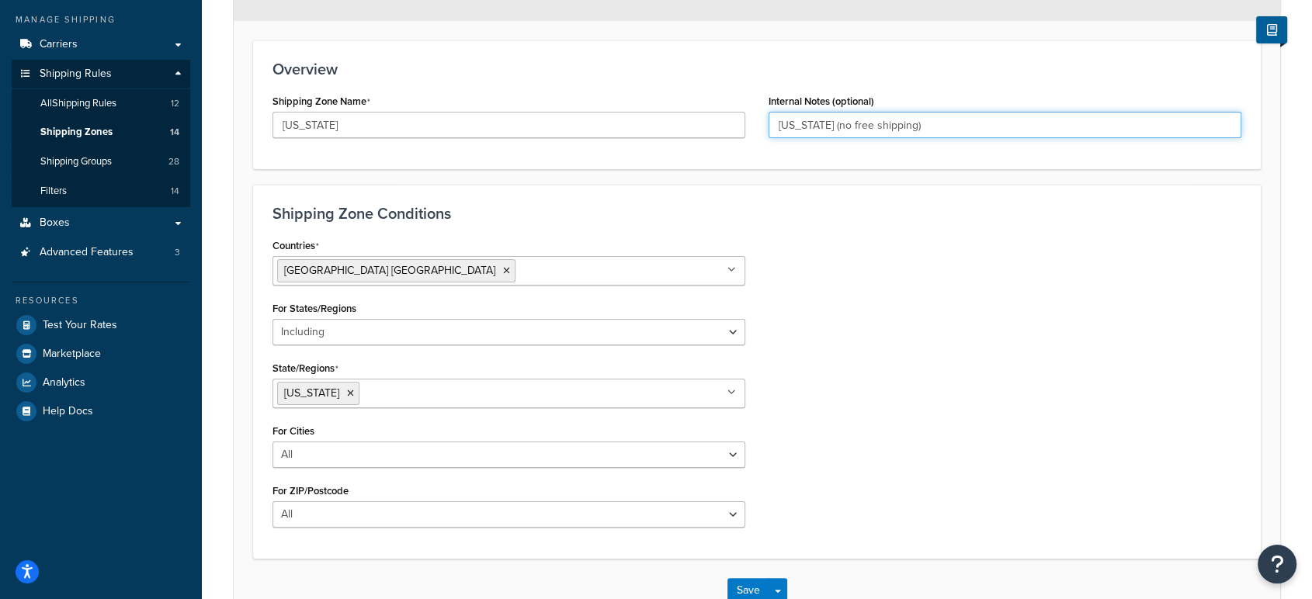
click at [789, 130] on input "[US_STATE] (no free shipping)" at bounding box center [1005, 125] width 473 height 26
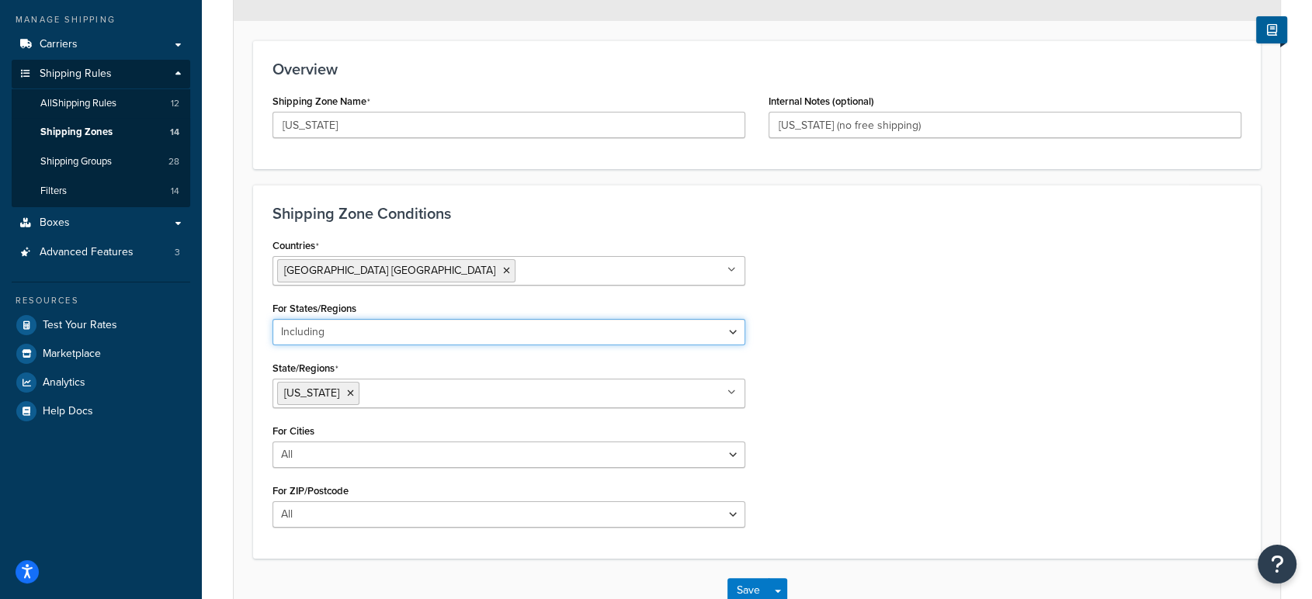
click at [372, 330] on select "All Including Excluding" at bounding box center [509, 332] width 473 height 26
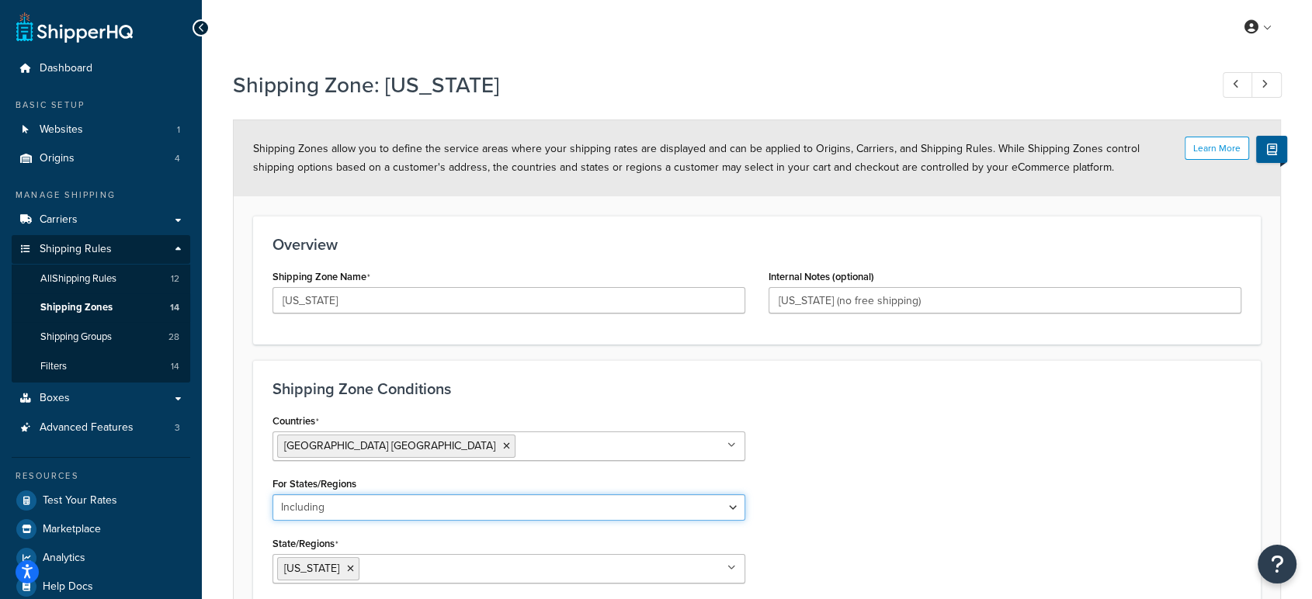
scroll to position [276, 0]
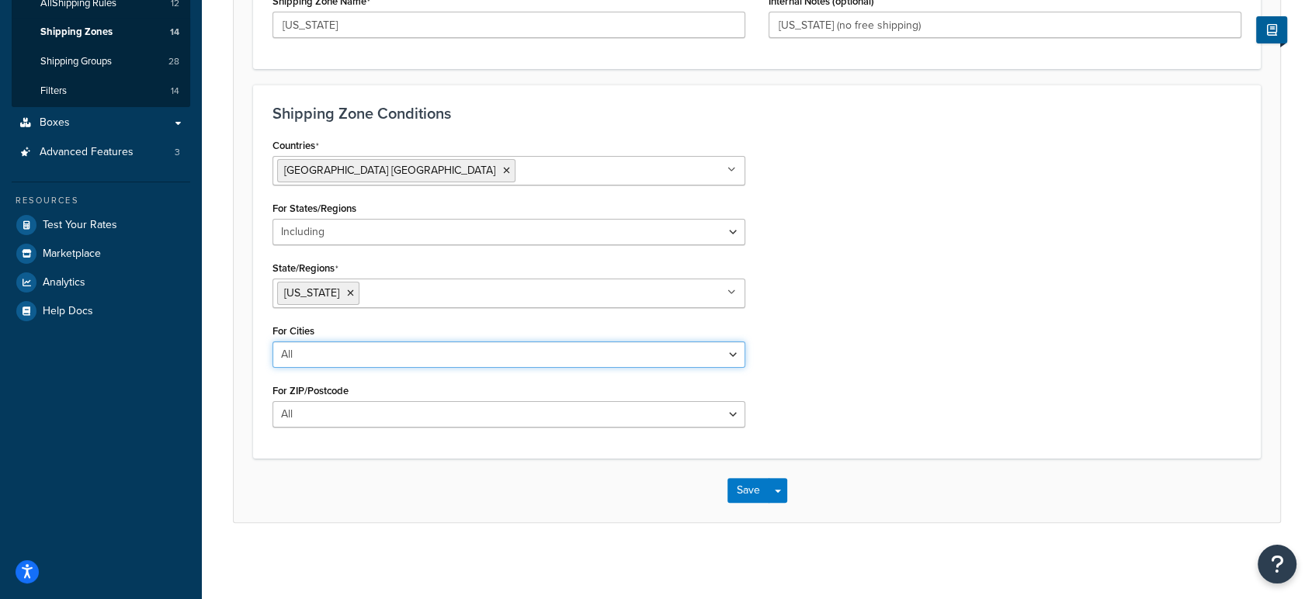
click at [317, 355] on select "All Including Excluding" at bounding box center [509, 355] width 473 height 26
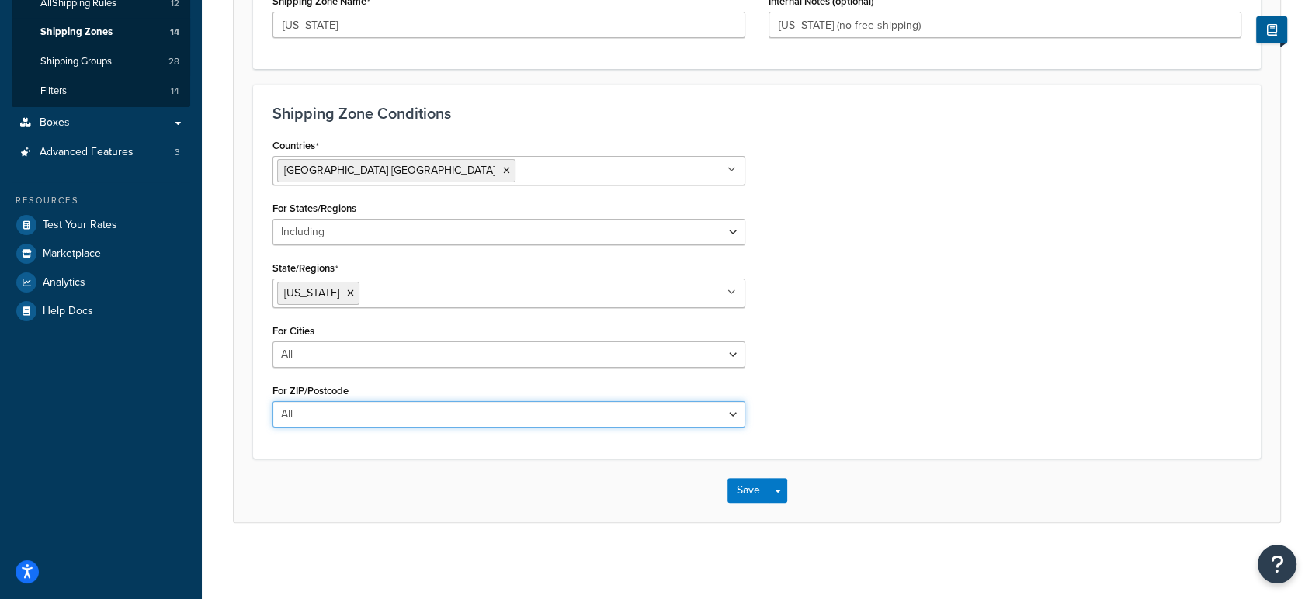
click at [314, 413] on select "All Including Excluding" at bounding box center [509, 414] width 473 height 26
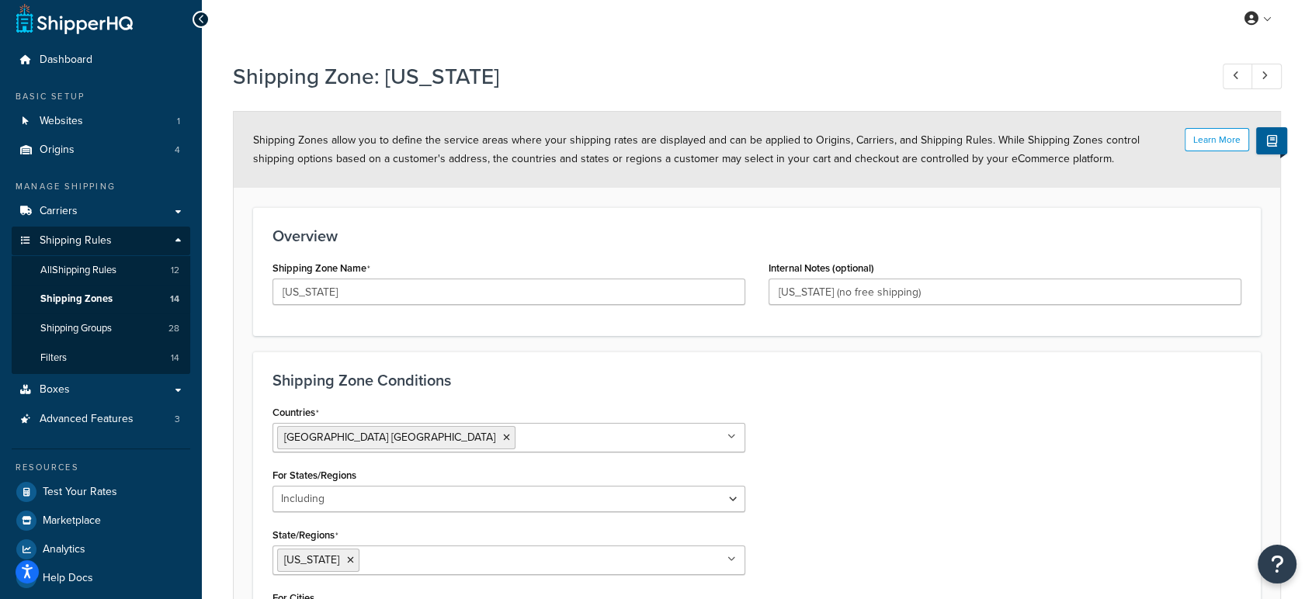
scroll to position [0, 0]
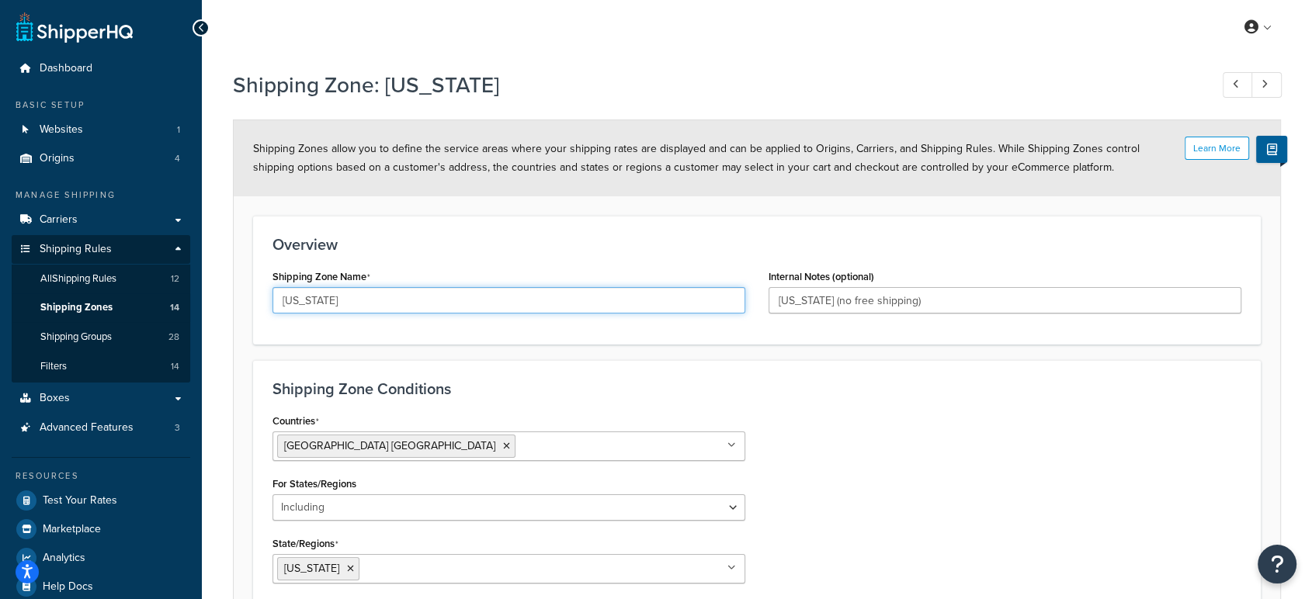
click at [290, 303] on input "[US_STATE]" at bounding box center [509, 300] width 473 height 26
click at [290, 259] on div "Overview Shipping Zone Name [US_STATE] Internal Notes (optional) [US_STATE] (no…" at bounding box center [757, 280] width 1008 height 129
click at [488, 164] on span "Shipping Zones allow you to define the service areas where your shipping rates …" at bounding box center [696, 158] width 887 height 35
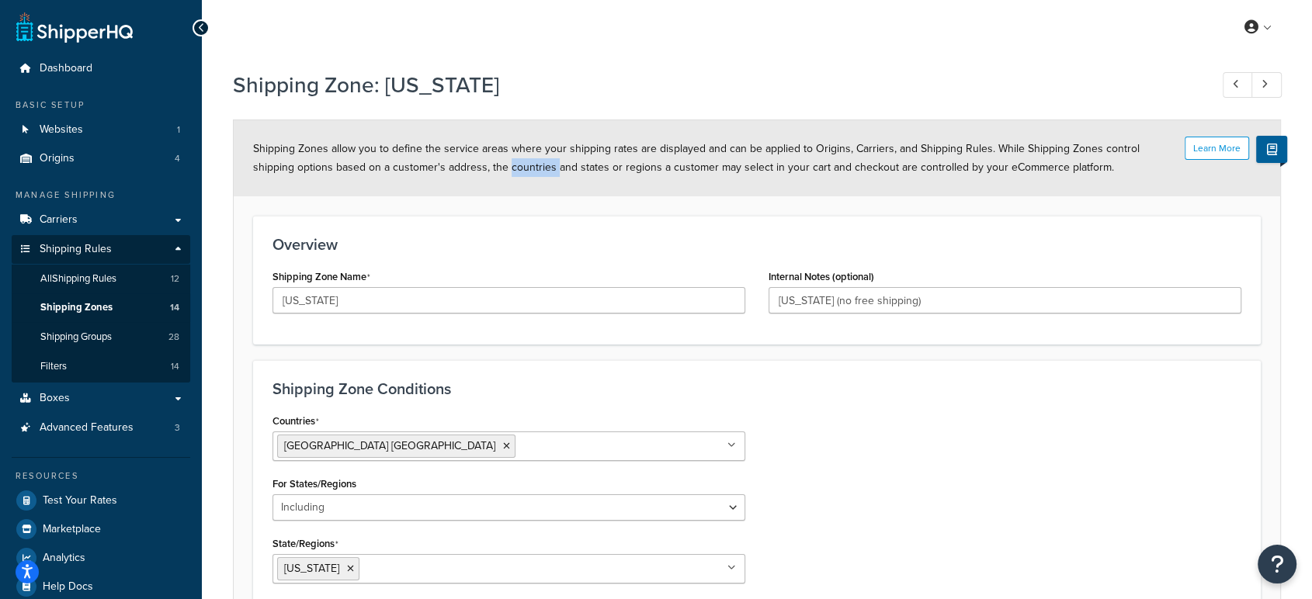
click at [488, 164] on span "Shipping Zones allow you to define the service areas where your shipping rates …" at bounding box center [696, 158] width 887 height 35
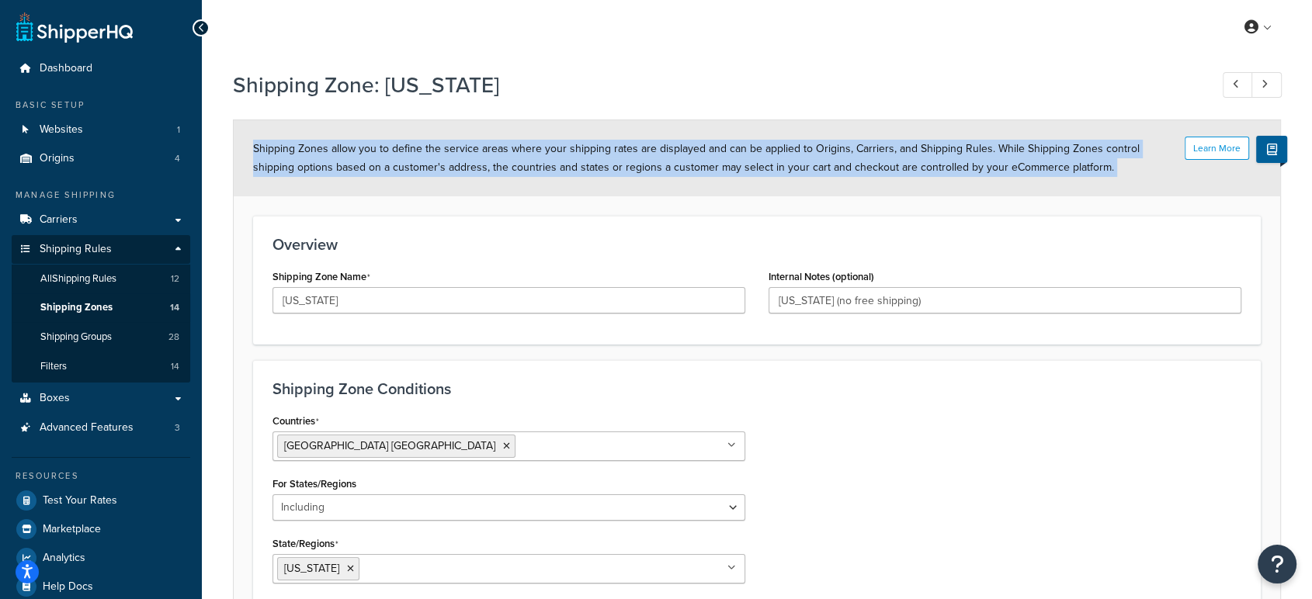
click at [488, 164] on span "Shipping Zones allow you to define the service areas where your shipping rates …" at bounding box center [696, 158] width 887 height 35
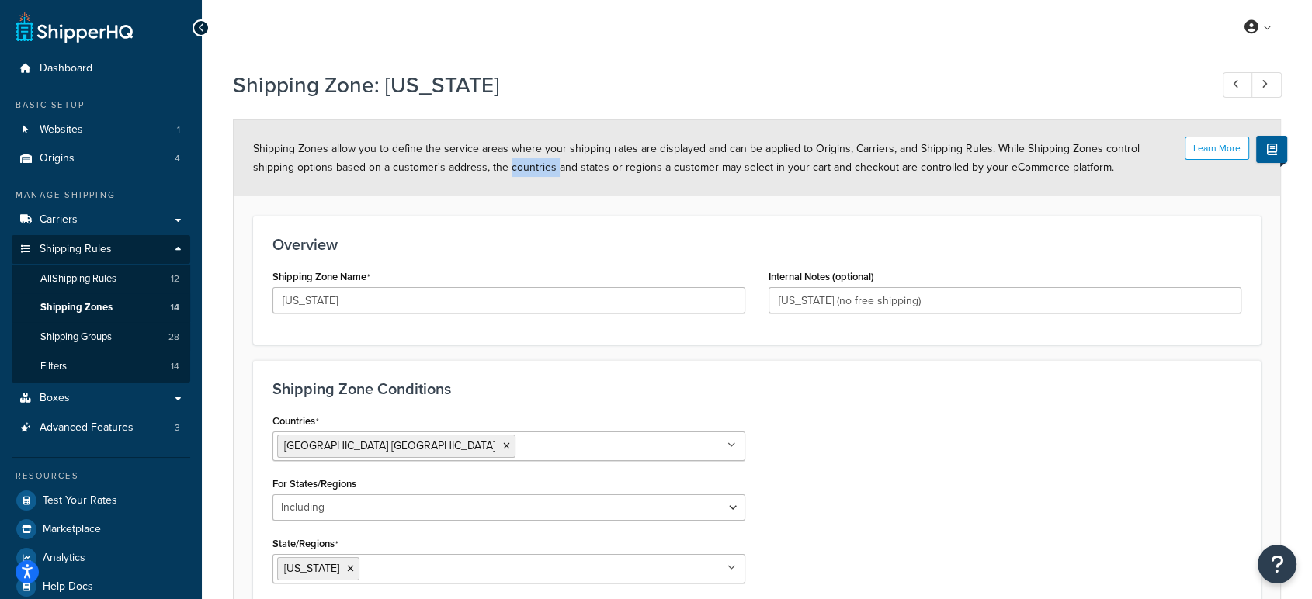
click at [488, 164] on span "Shipping Zones allow you to define the service areas where your shipping rates …" at bounding box center [696, 158] width 887 height 35
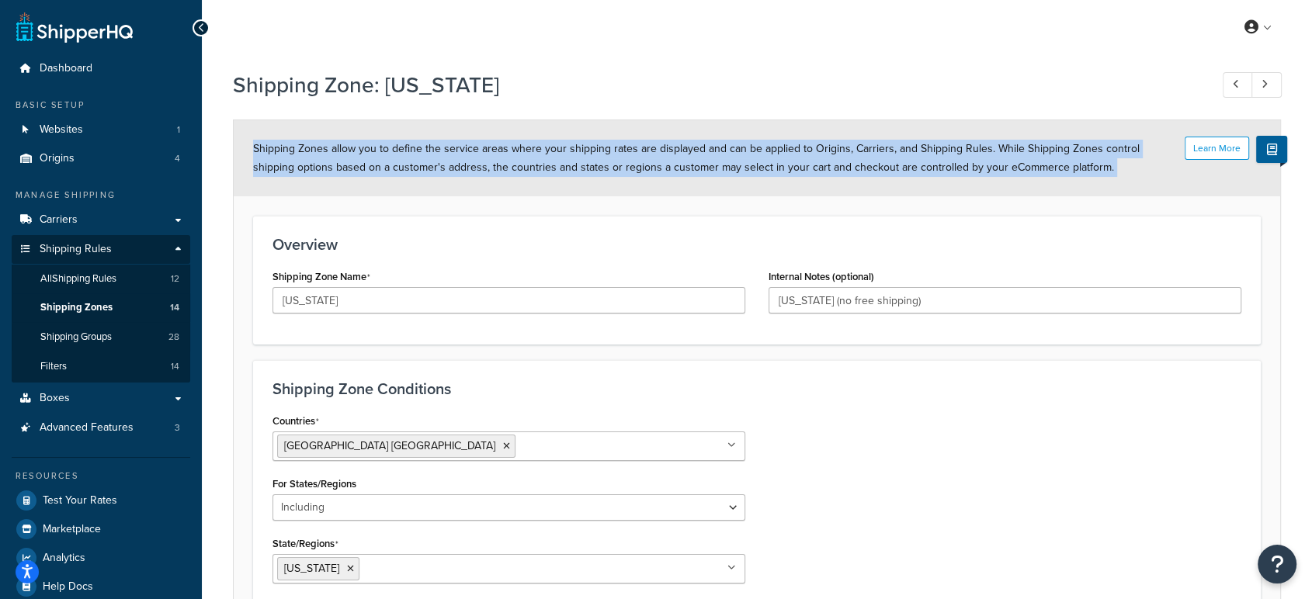
click at [488, 164] on span "Shipping Zones allow you to define the service areas where your shipping rates …" at bounding box center [696, 158] width 887 height 35
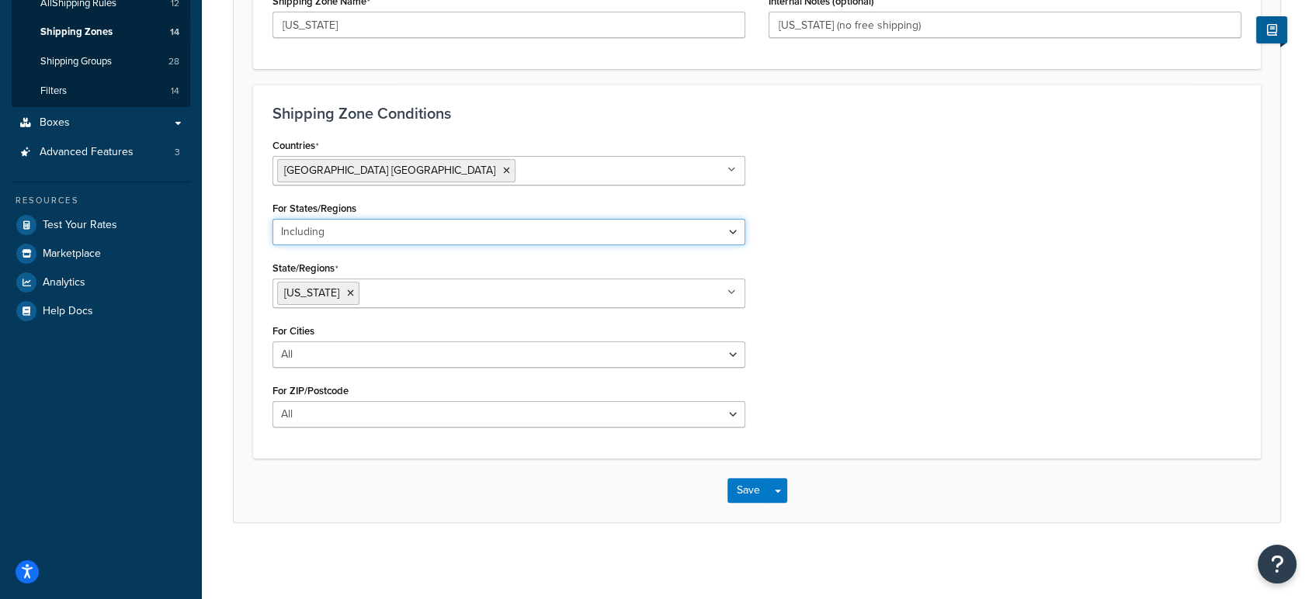
click at [385, 222] on select "All Including Excluding" at bounding box center [509, 232] width 473 height 26
click at [453, 179] on ul "[GEOGRAPHIC_DATA] [GEOGRAPHIC_DATA]" at bounding box center [509, 171] width 473 height 30
click at [807, 214] on div "Countries [GEOGRAPHIC_DATA] [GEOGRAPHIC_DATA] All Countries ALL [GEOGRAPHIC_DAT…" at bounding box center [757, 286] width 992 height 305
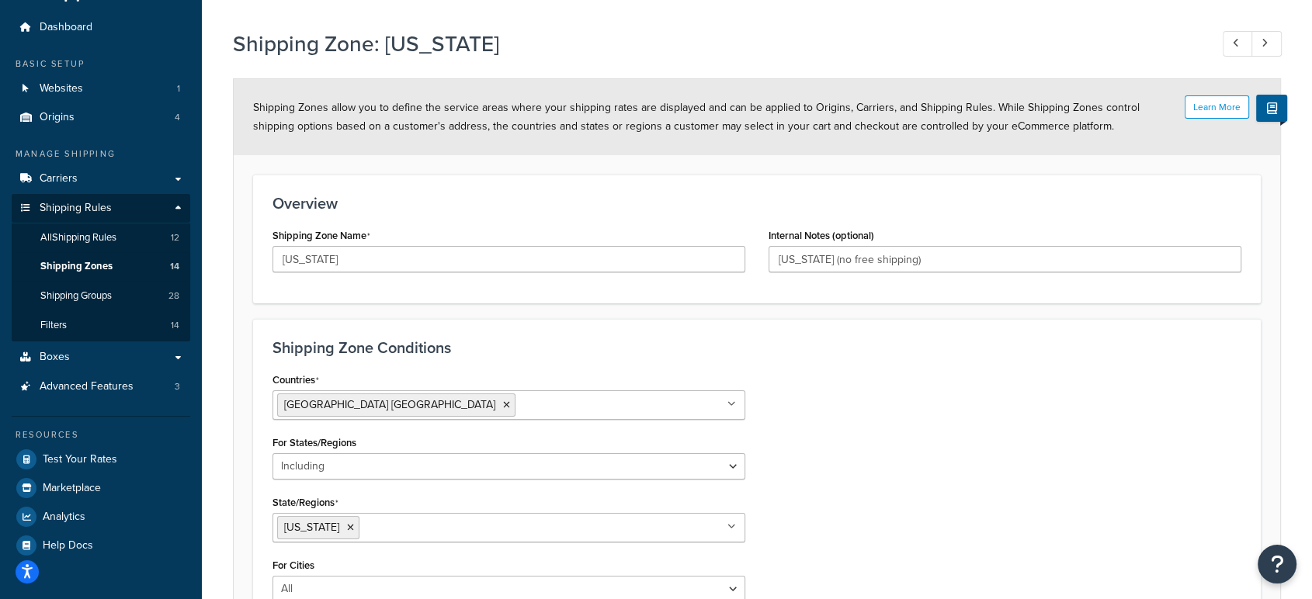
scroll to position [0, 0]
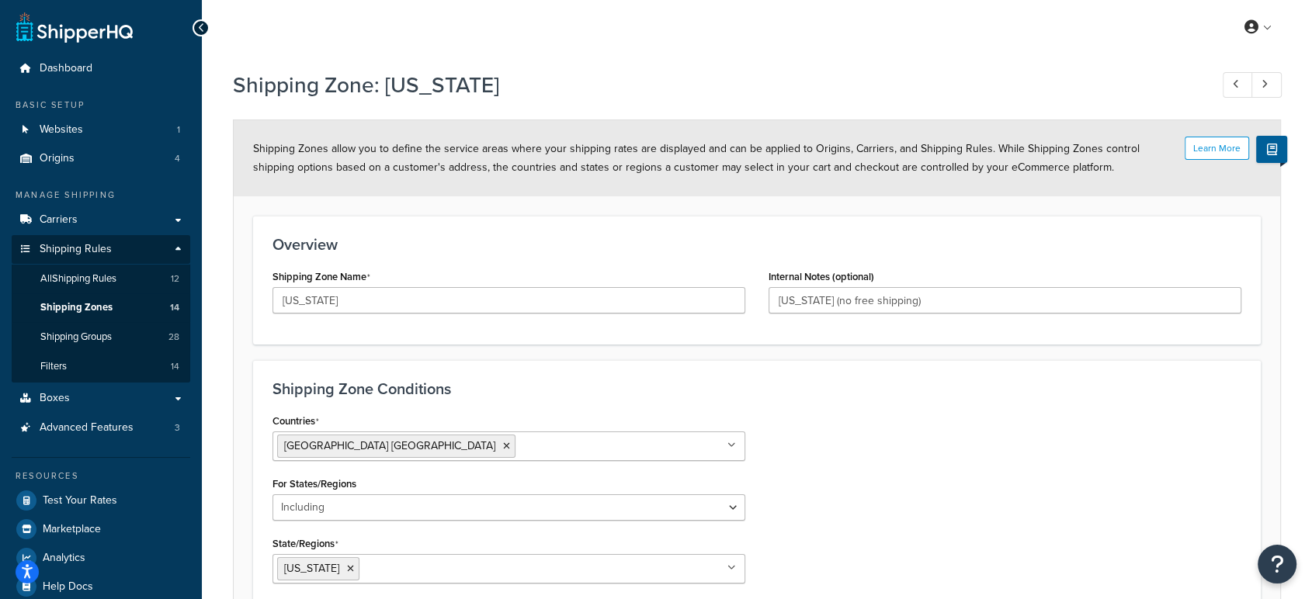
click at [377, 153] on span "Shipping Zones allow you to define the service areas where your shipping rates …" at bounding box center [696, 158] width 887 height 35
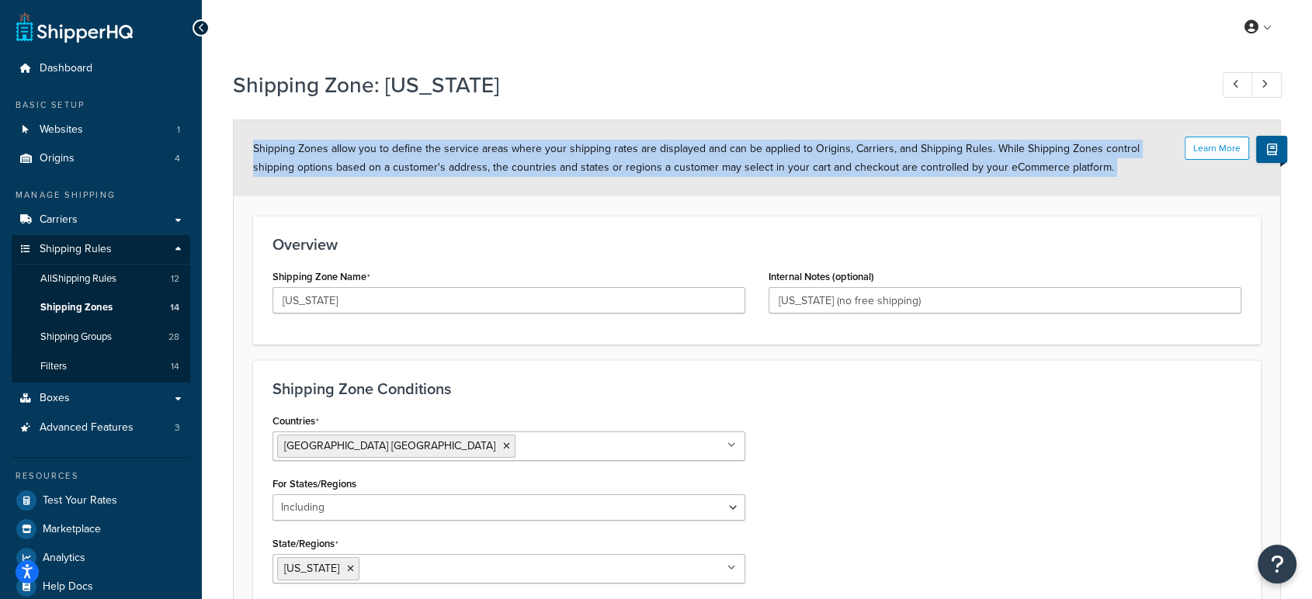
click at [377, 153] on span "Shipping Zones allow you to define the service areas where your shipping rates …" at bounding box center [696, 158] width 887 height 35
